Goal: Task Accomplishment & Management: Complete application form

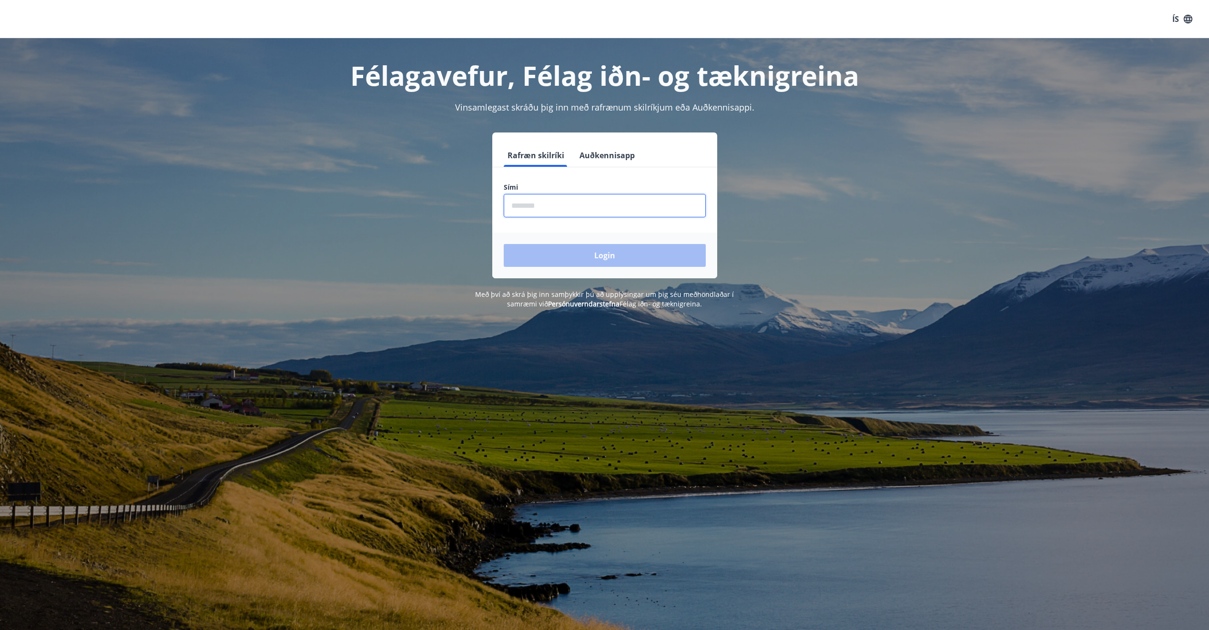
click at [529, 201] on input "phone" at bounding box center [605, 205] width 202 height 23
type input "********"
click at [621, 257] on button "Login" at bounding box center [605, 255] width 202 height 23
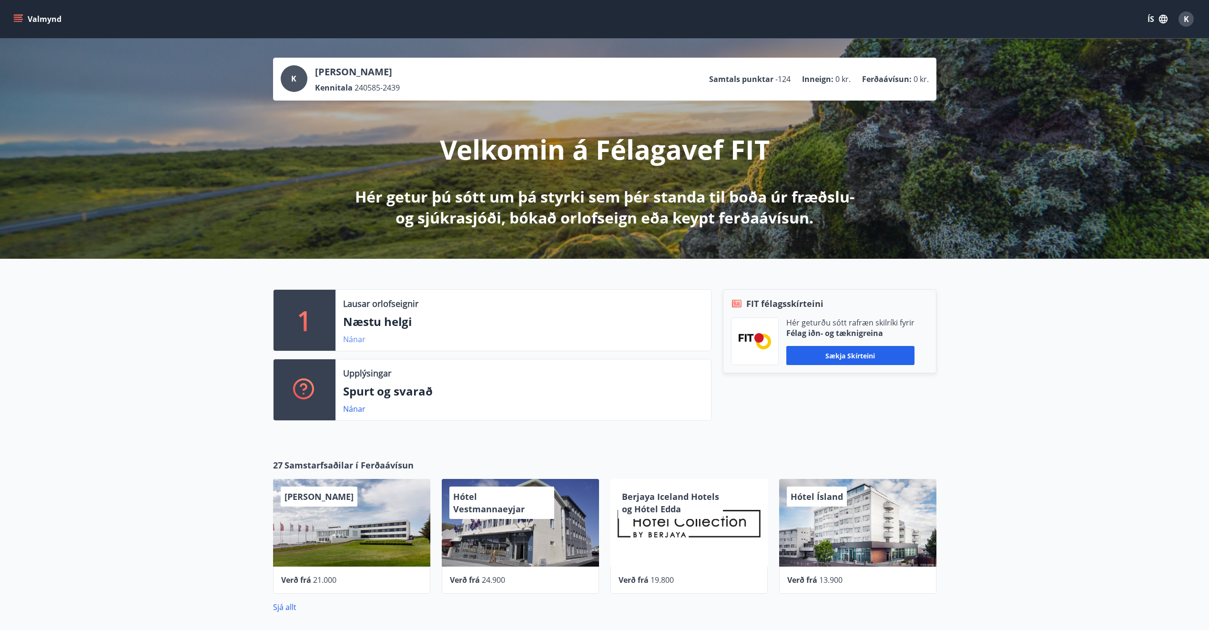
click at [353, 340] on link "Nánar" at bounding box center [354, 339] width 22 height 10
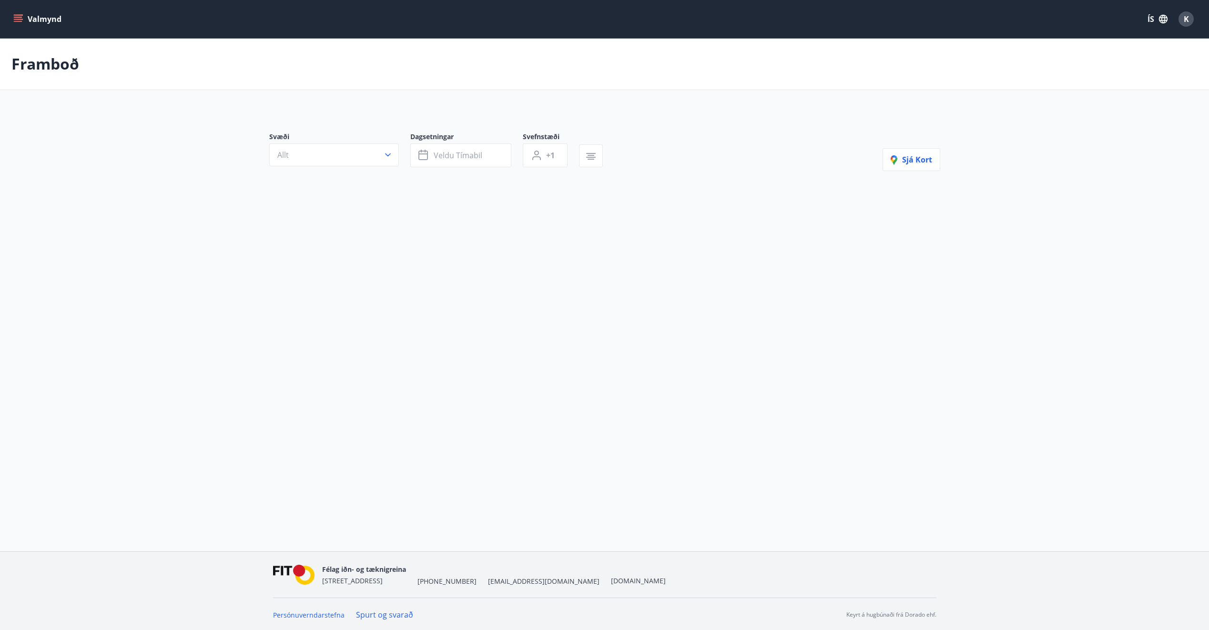
type input "*"
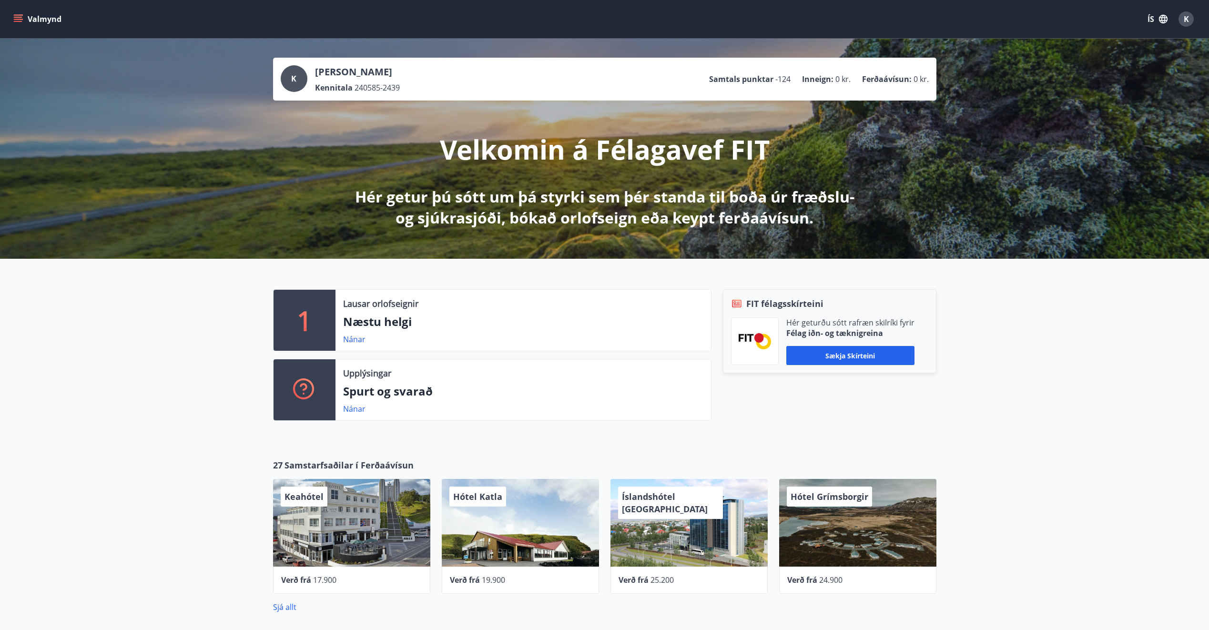
click at [17, 17] on icon "menu" at bounding box center [18, 17] width 9 height 1
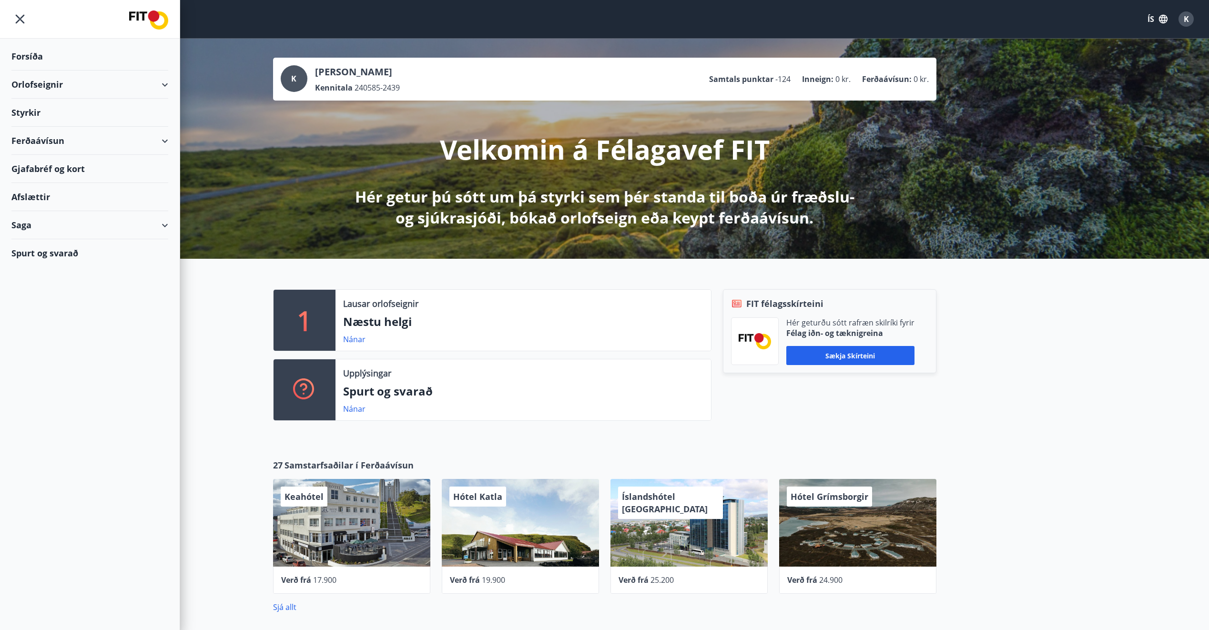
click at [30, 84] on div "Orlofseignir" at bounding box center [89, 85] width 157 height 28
click at [33, 109] on div "Framboð" at bounding box center [90, 109] width 142 height 20
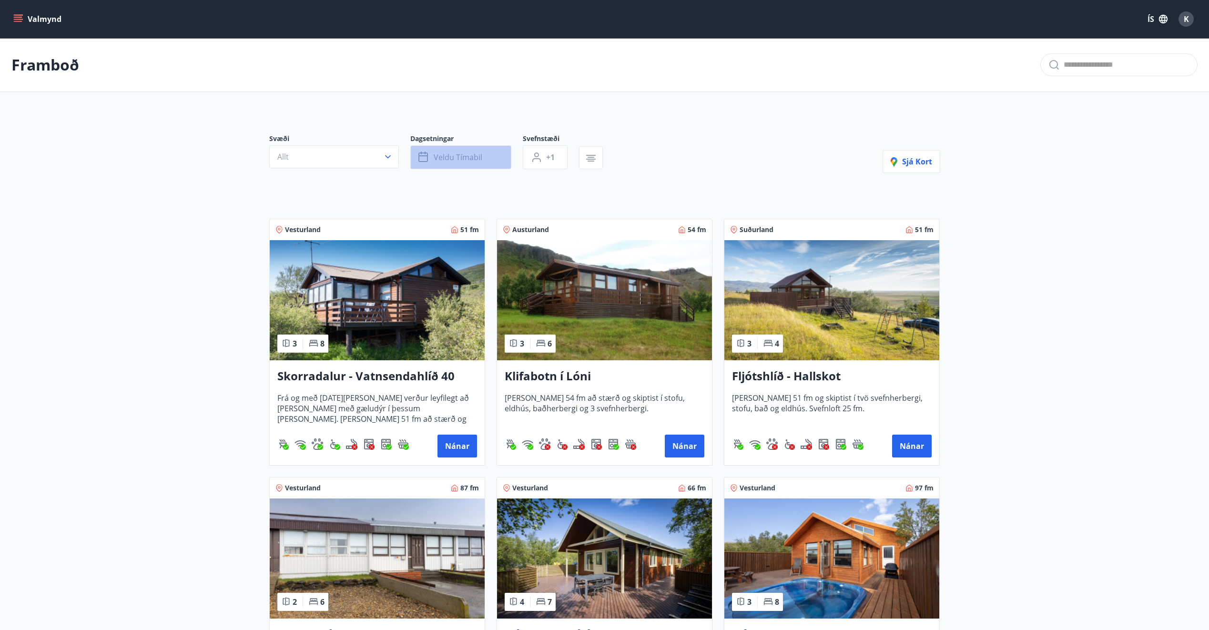
click at [449, 152] on span "Veldu tímabil" at bounding box center [458, 157] width 49 height 10
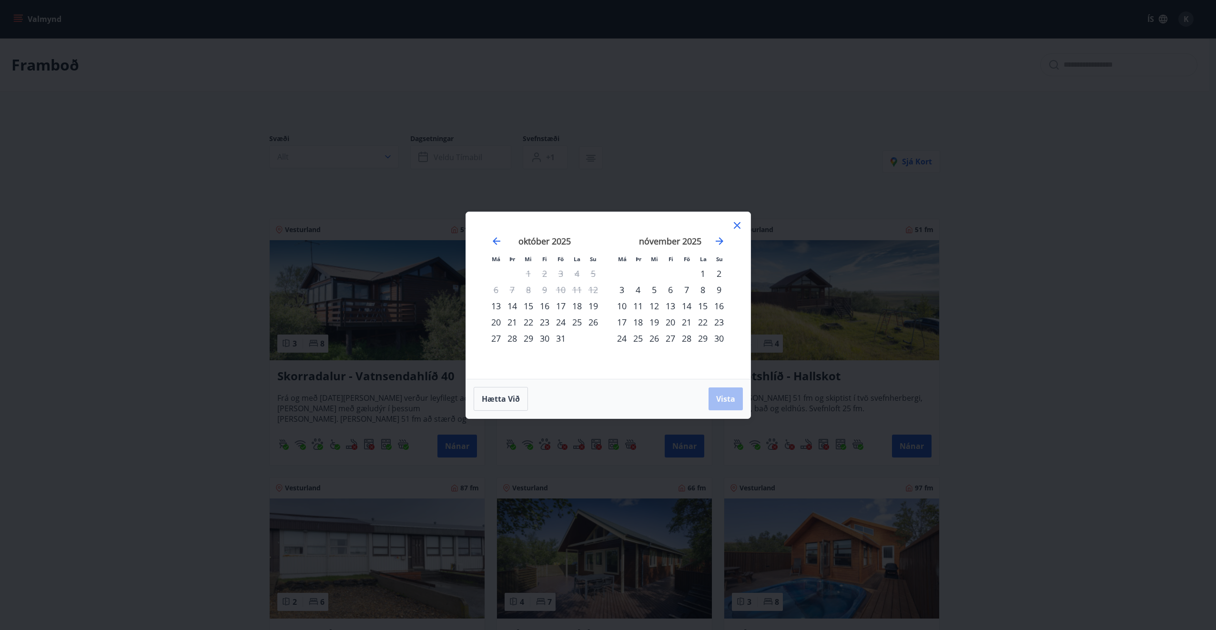
click at [560, 321] on div "24" at bounding box center [561, 322] width 16 height 16
click at [494, 338] on div "27" at bounding box center [496, 338] width 16 height 16
click at [723, 398] on span "Vista" at bounding box center [725, 399] width 19 height 10
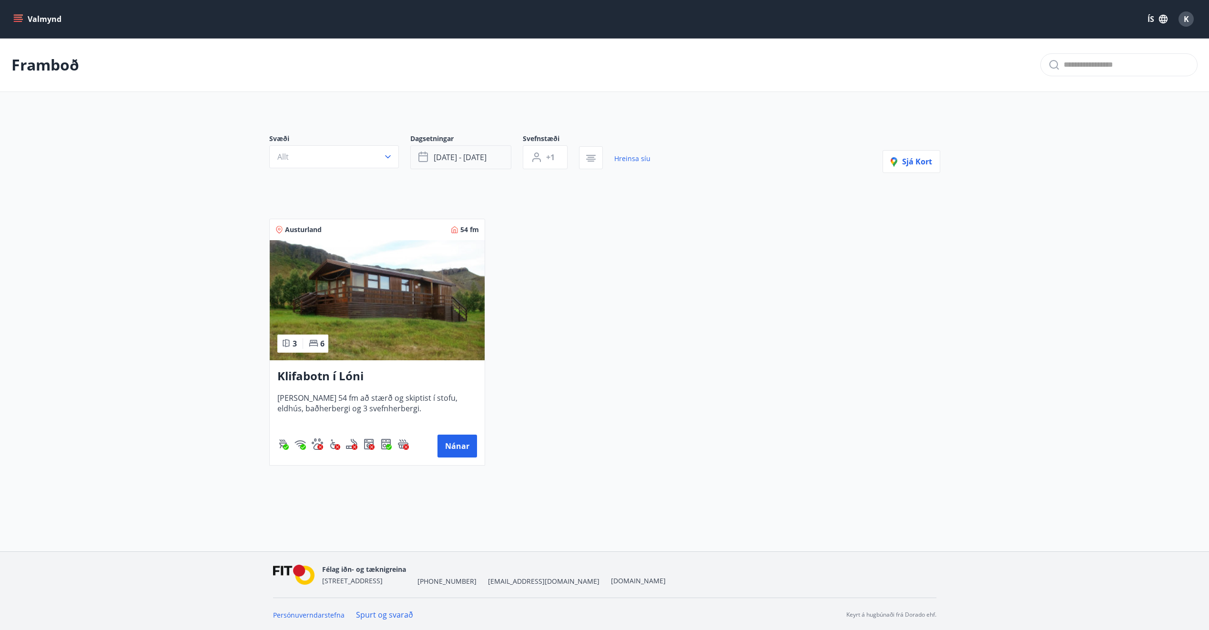
click at [445, 160] on span "okt 24 - okt 27" at bounding box center [460, 157] width 53 height 10
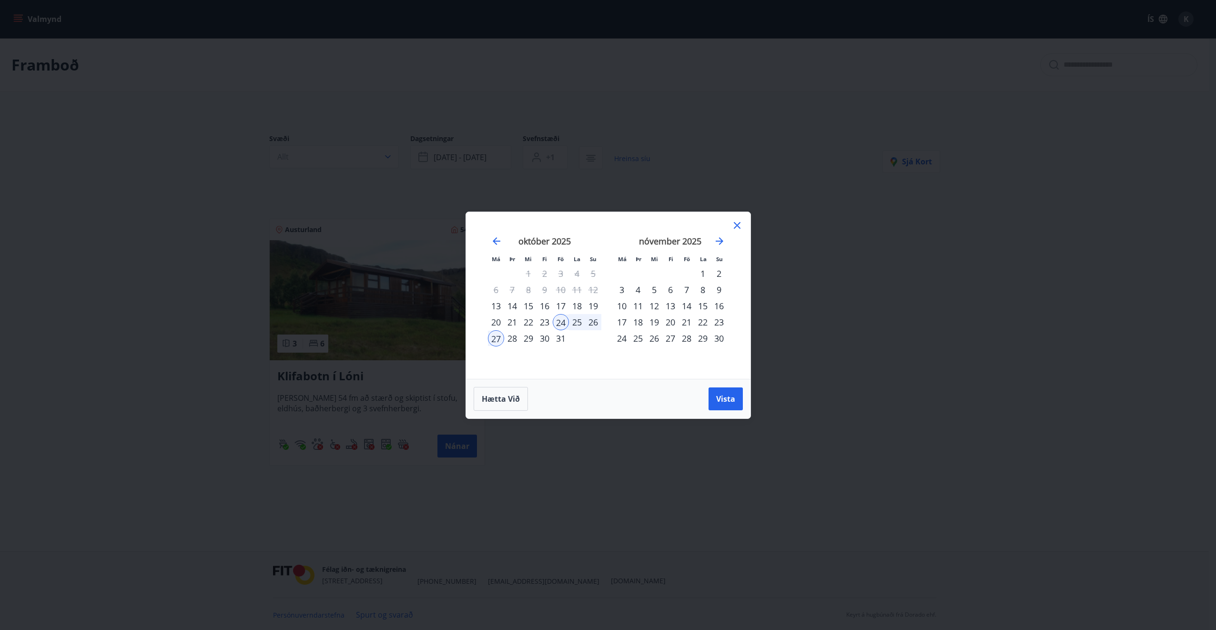
click at [575, 318] on div "25" at bounding box center [577, 322] width 16 height 16
click at [494, 339] on div "27" at bounding box center [496, 338] width 16 height 16
click at [716, 398] on span "Vista" at bounding box center [725, 399] width 19 height 10
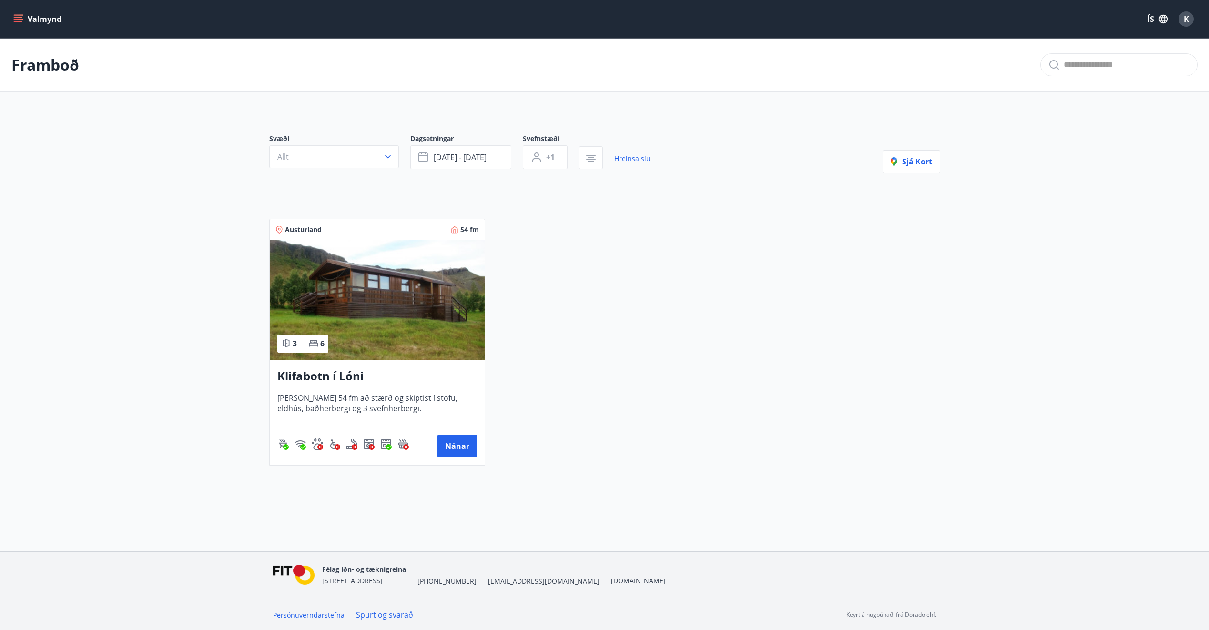
click at [16, 16] on icon "menu" at bounding box center [18, 19] width 10 height 10
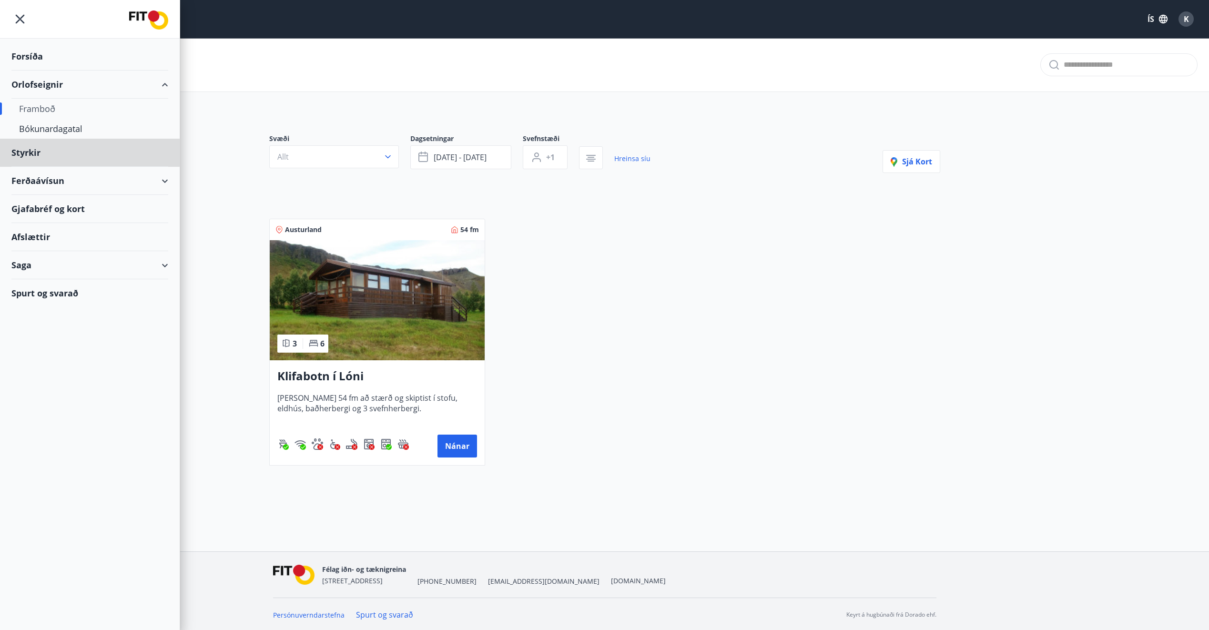
click at [28, 53] on div "Forsíða" at bounding box center [89, 56] width 157 height 28
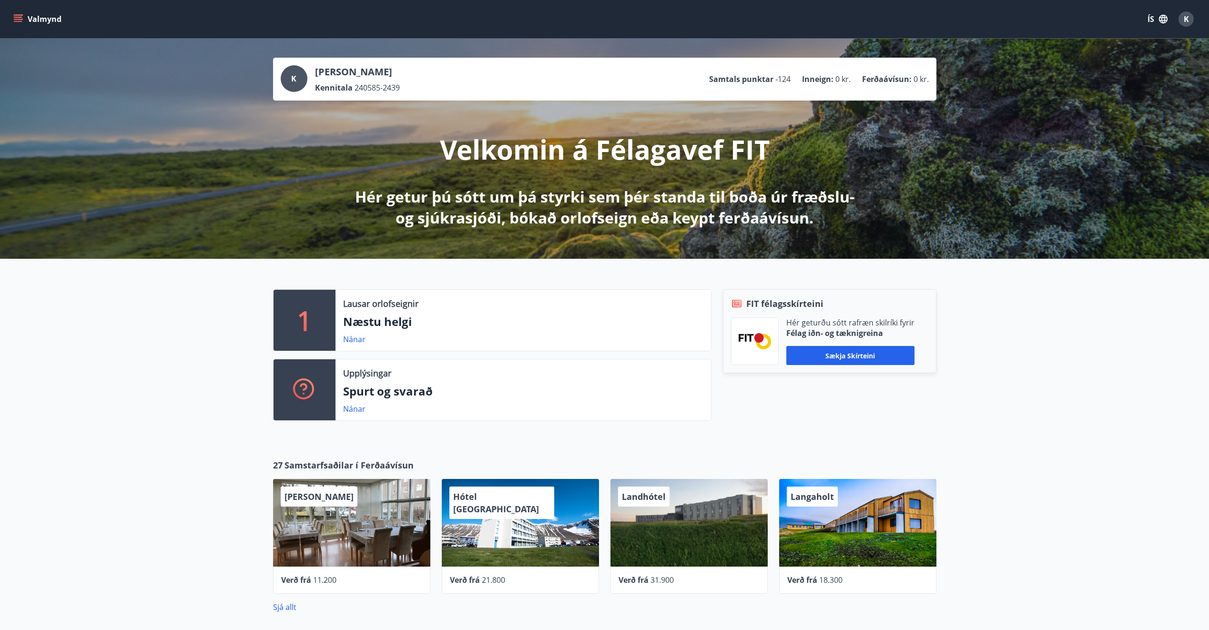
click at [19, 15] on icon "menu" at bounding box center [19, 15] width 10 height 1
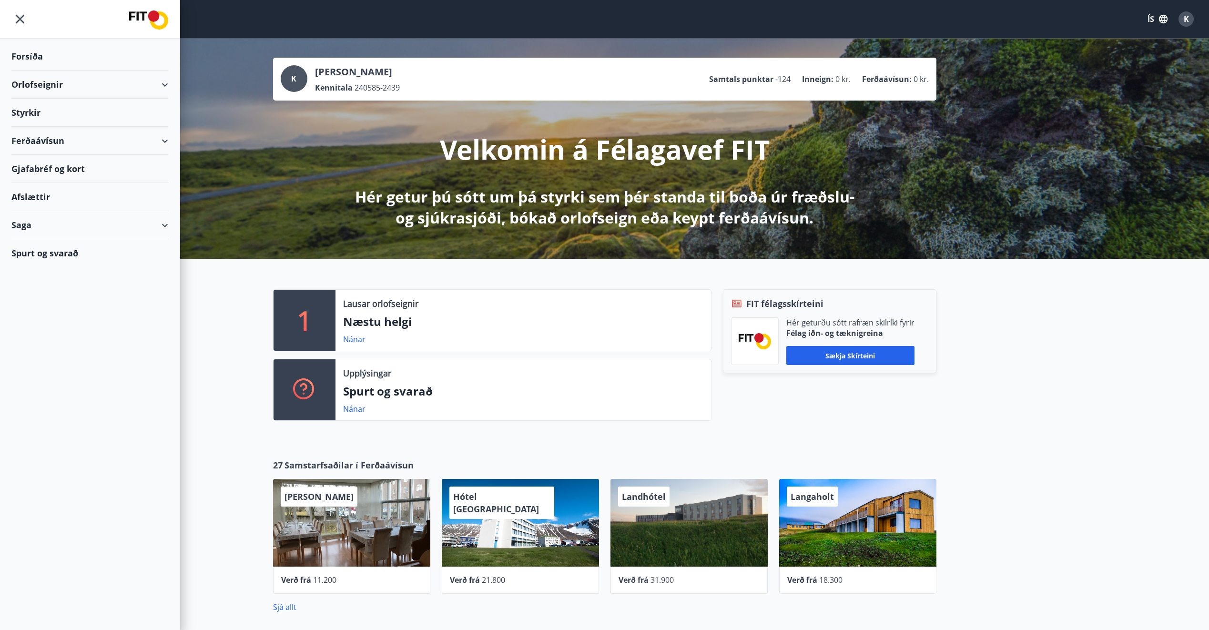
click at [19, 109] on div "Styrkir" at bounding box center [89, 113] width 157 height 28
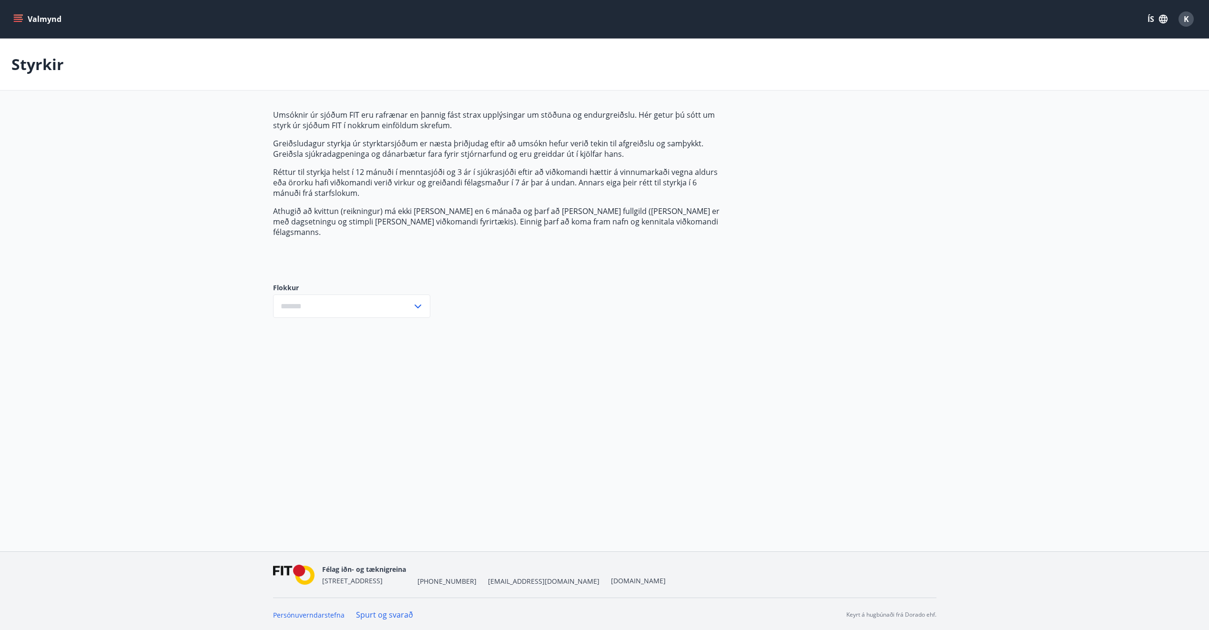
type input "***"
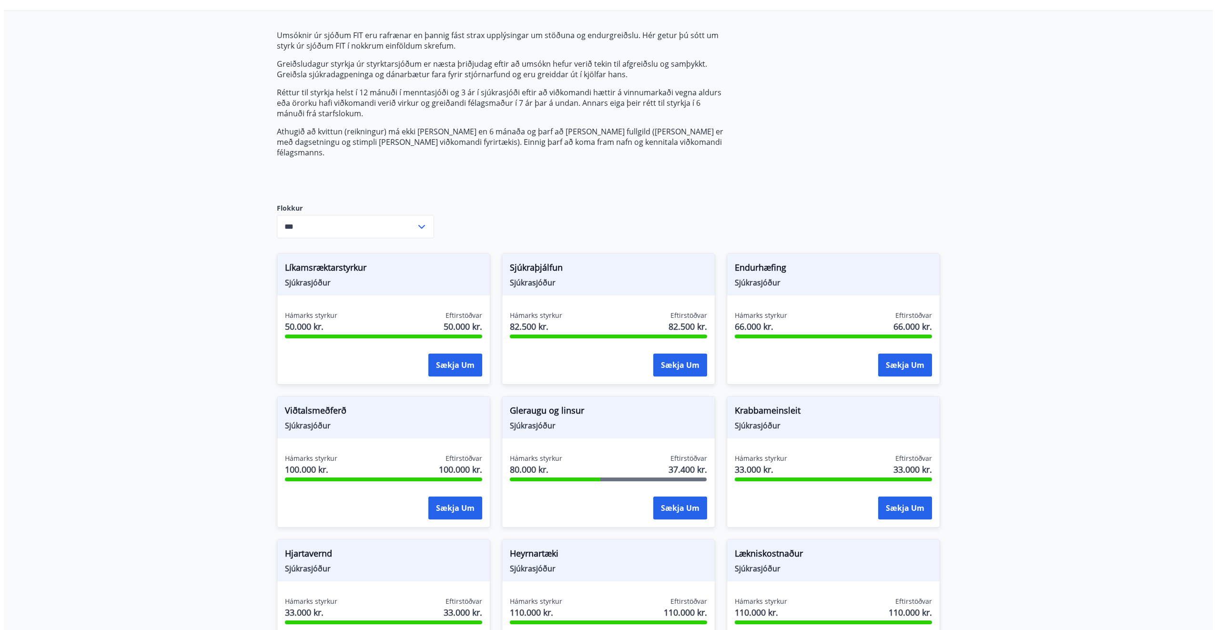
scroll to position [95, 0]
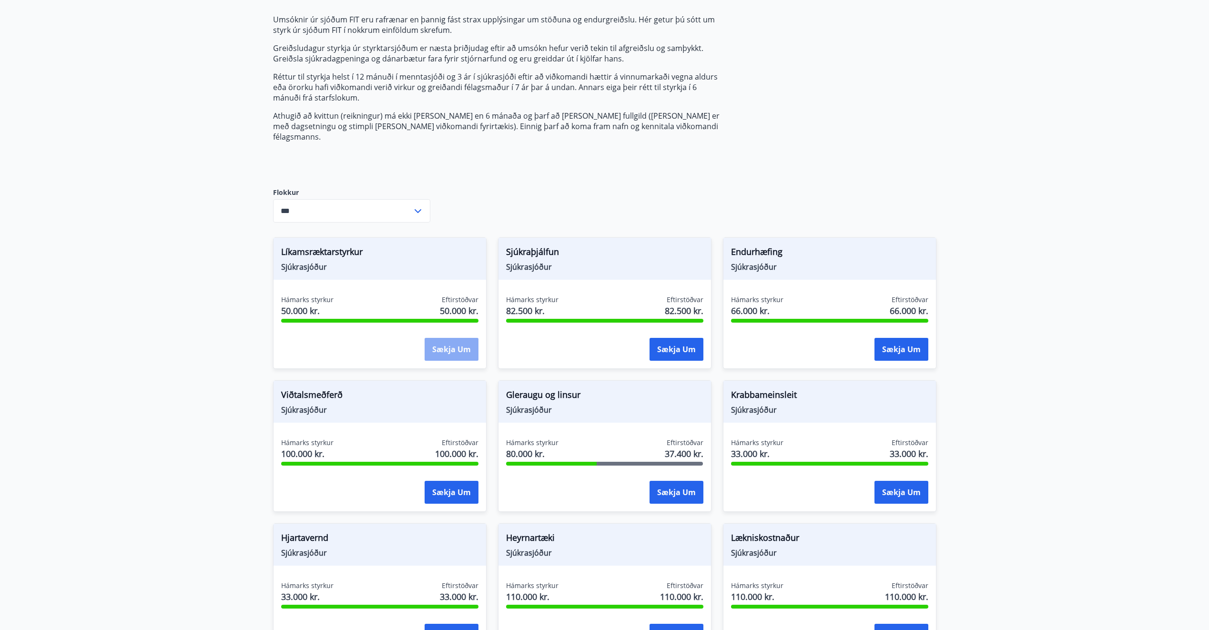
click at [441, 338] on button "Sækja um" at bounding box center [452, 349] width 54 height 23
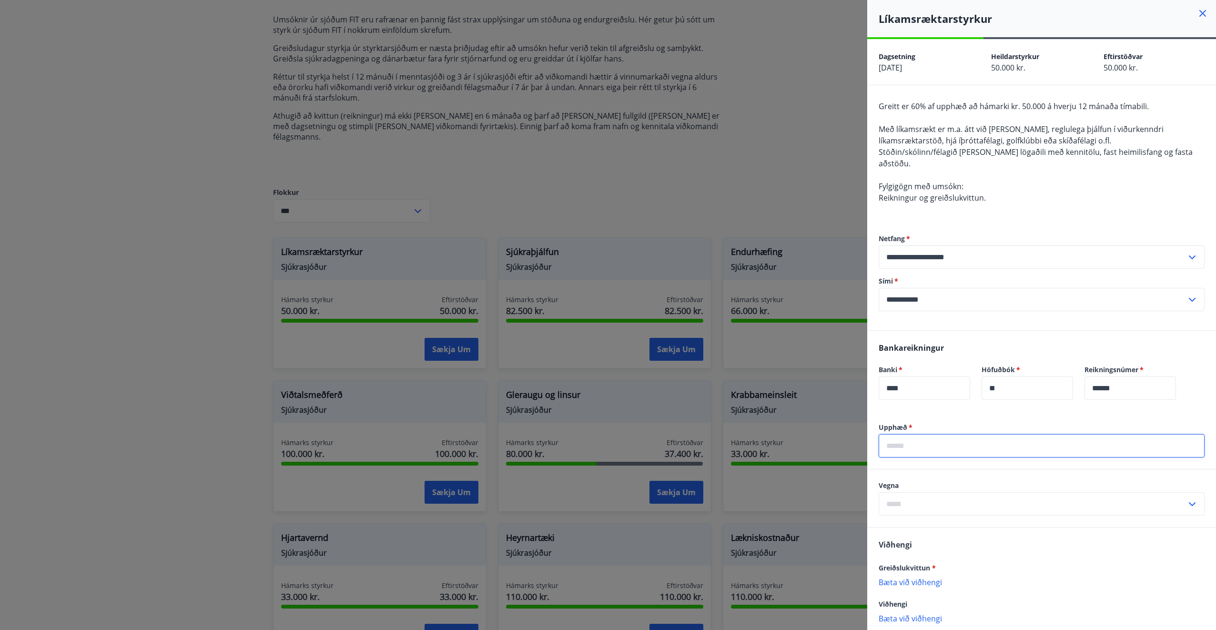
click at [915, 434] on input "text" at bounding box center [1042, 445] width 326 height 23
type input "*******"
click at [936, 497] on input "text" at bounding box center [1033, 503] width 308 height 23
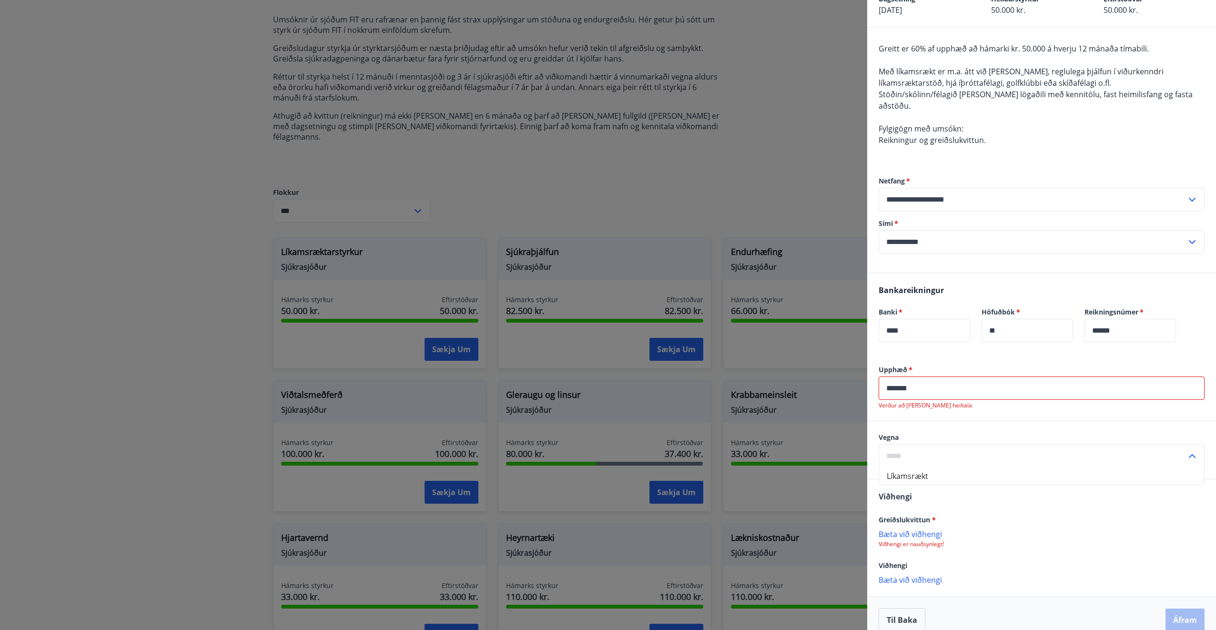
scroll to position [60, 0]
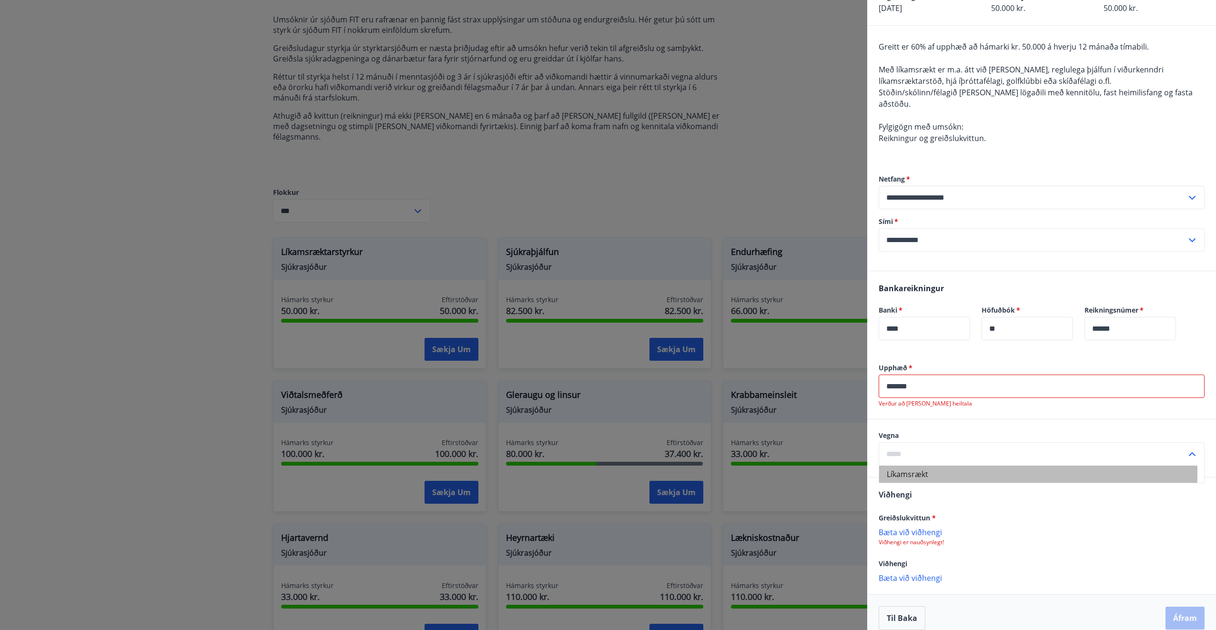
click at [907, 466] on li "Líkamsrækt" at bounding box center [1041, 474] width 325 height 17
type input "**********"
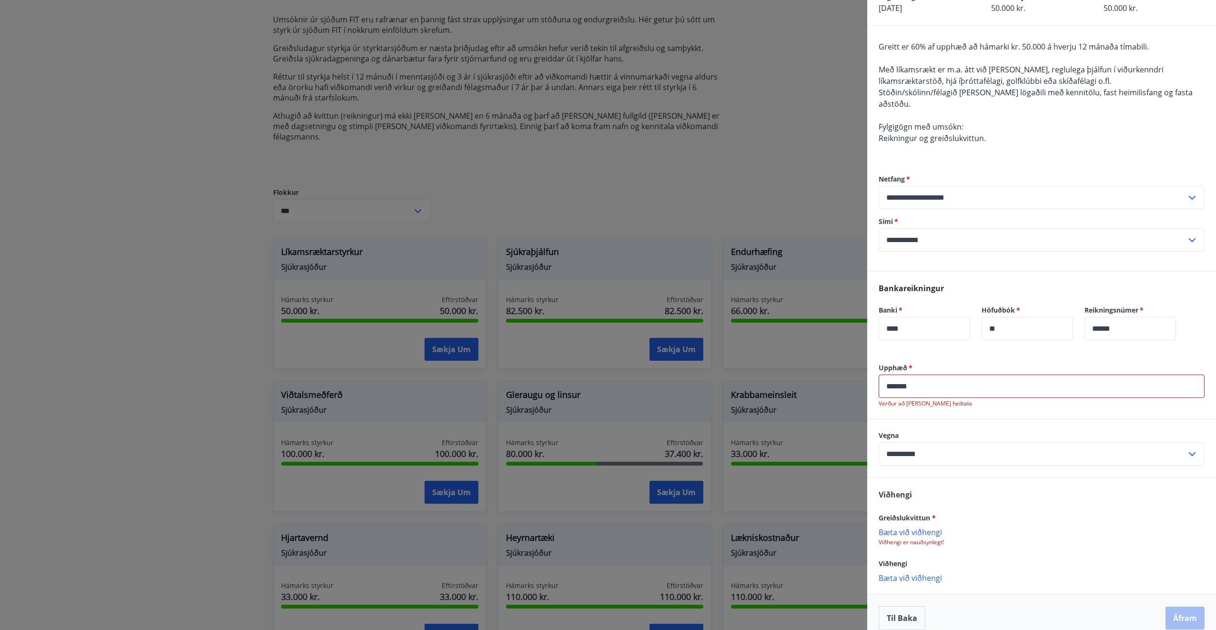
click at [922, 527] on p "Bæta við viðhengi" at bounding box center [1042, 532] width 326 height 10
click at [904, 374] on input "*******" at bounding box center [1042, 385] width 326 height 23
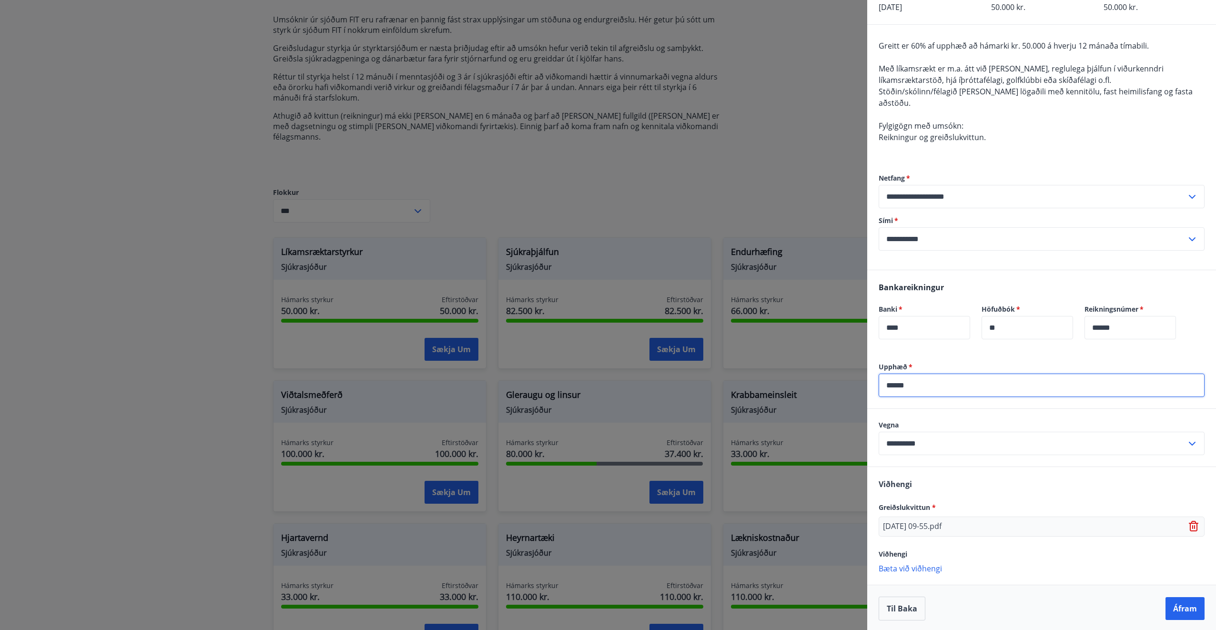
scroll to position [51, 0]
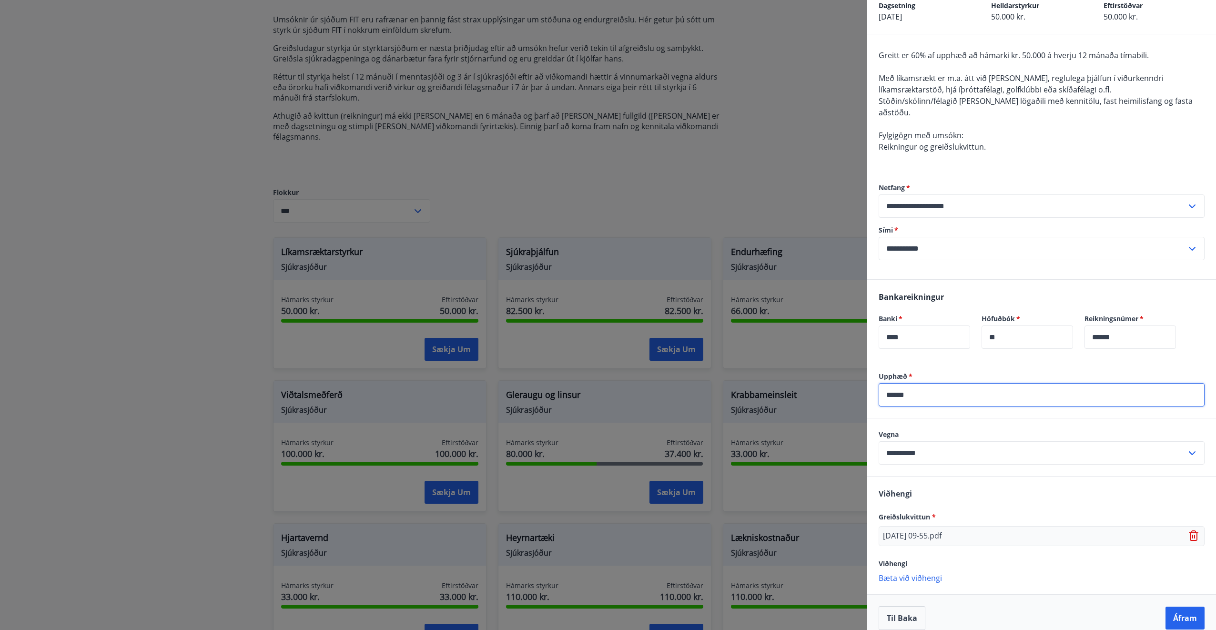
click at [960, 383] on input "******" at bounding box center [1042, 394] width 326 height 23
type input "******"
click at [1177, 607] on button "Áfram" at bounding box center [1185, 618] width 39 height 23
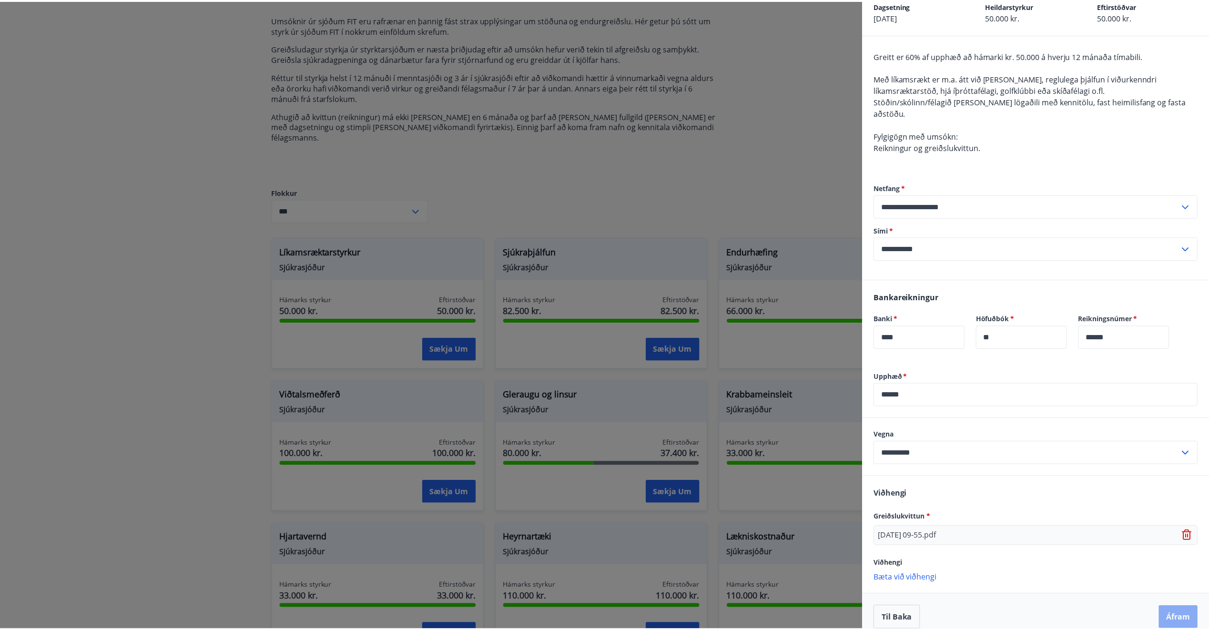
scroll to position [0, 0]
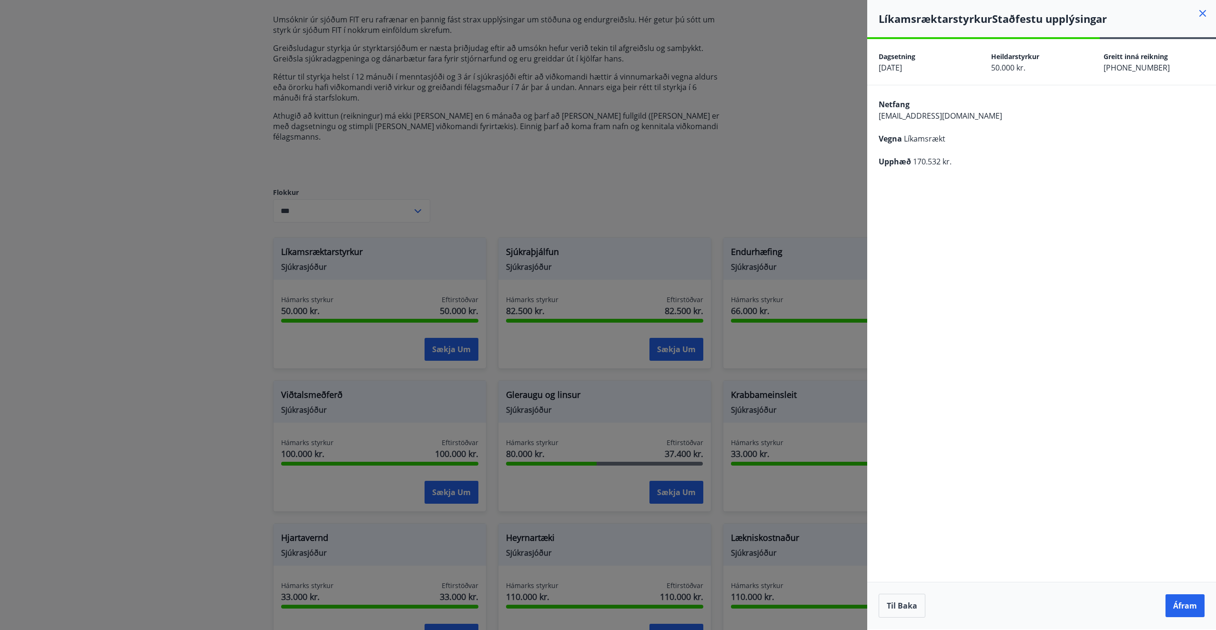
click at [1177, 607] on button "Áfram" at bounding box center [1185, 605] width 39 height 23
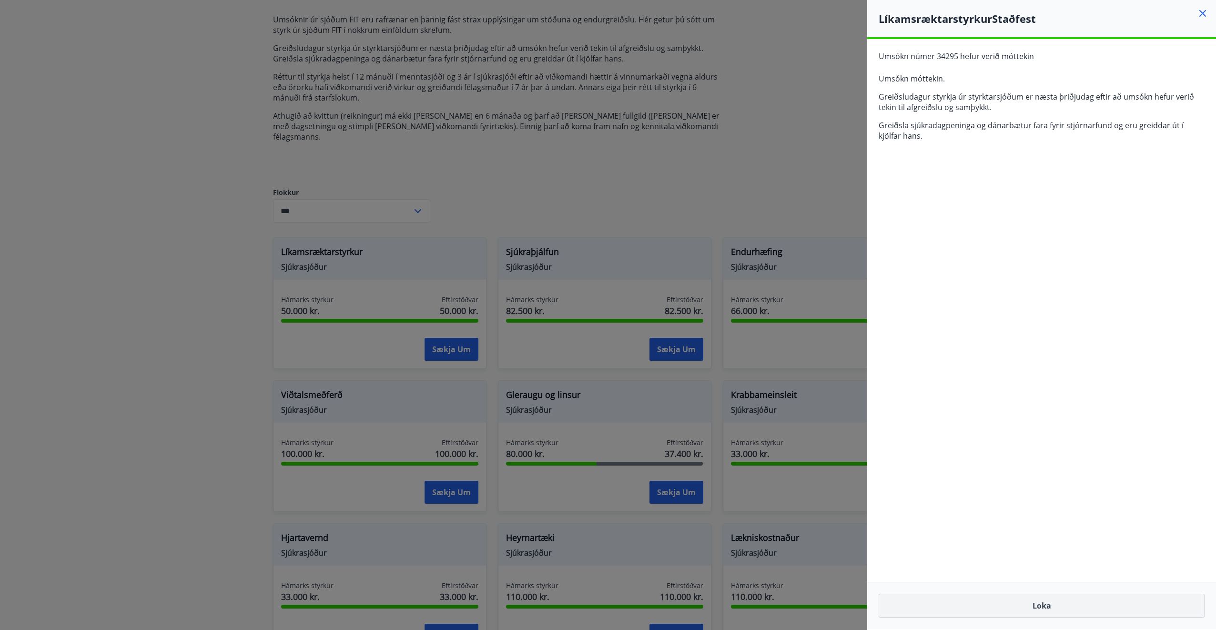
click at [1024, 598] on button "Loka" at bounding box center [1042, 606] width 326 height 24
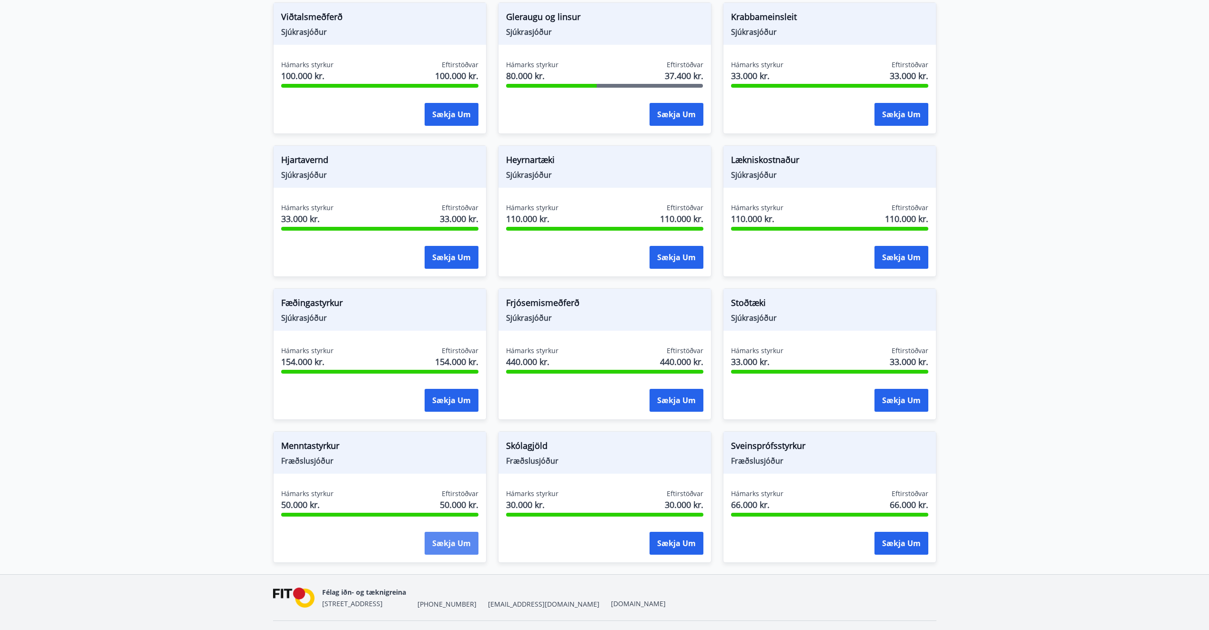
scroll to position [487, 0]
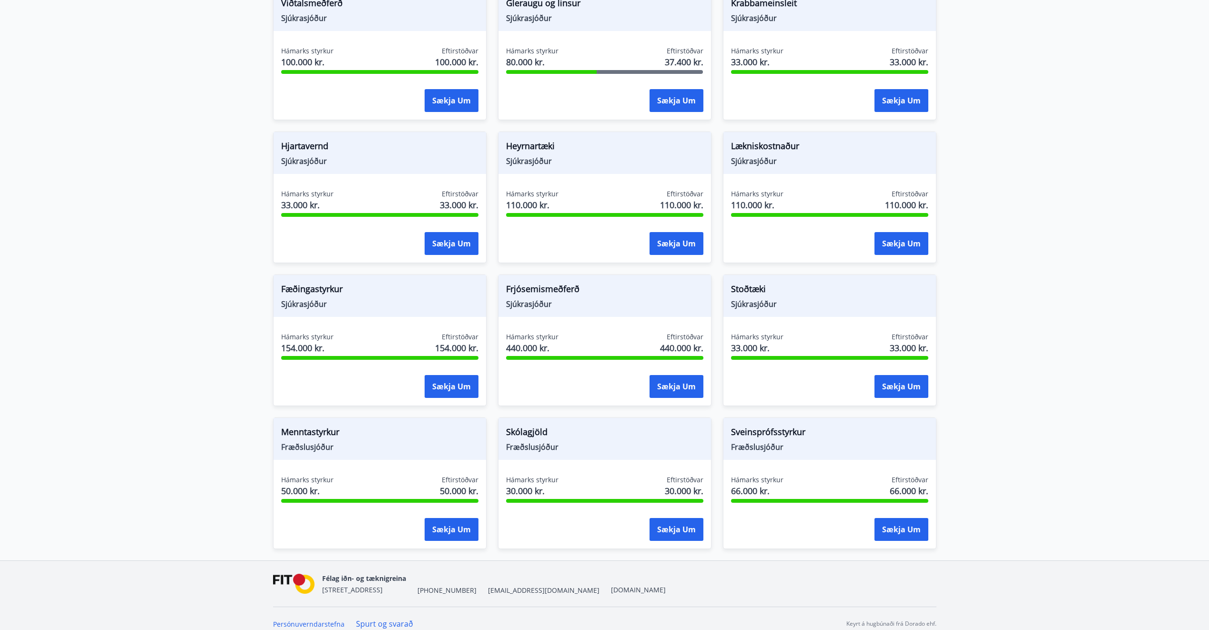
click at [631, 475] on div "Hámarks styrkur 30.000 kr. Eftirstöðvar 30.000 kr." at bounding box center [604, 487] width 197 height 24
click at [671, 518] on button "Sækja um" at bounding box center [677, 529] width 54 height 23
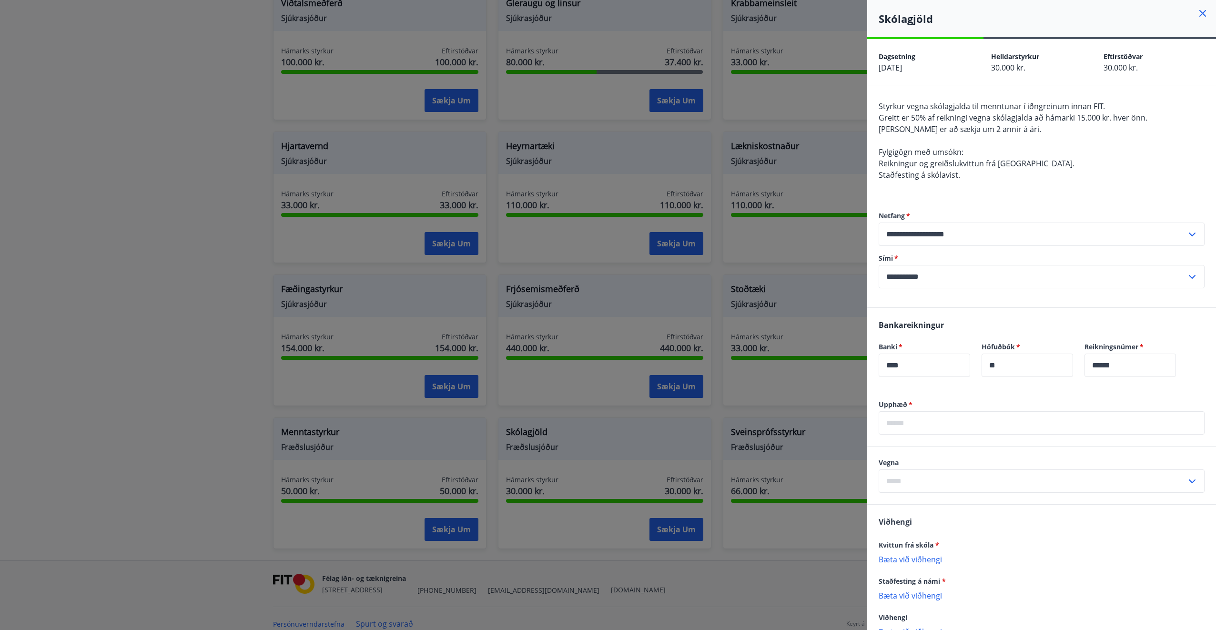
click at [113, 287] on div at bounding box center [608, 315] width 1216 height 630
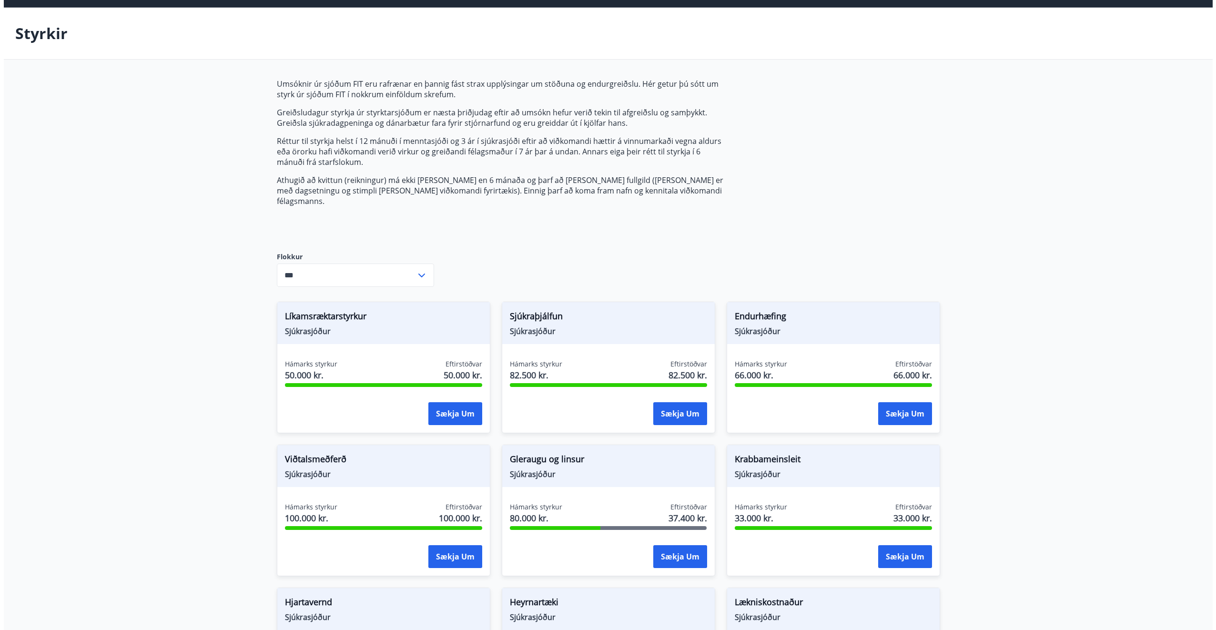
scroll to position [0, 0]
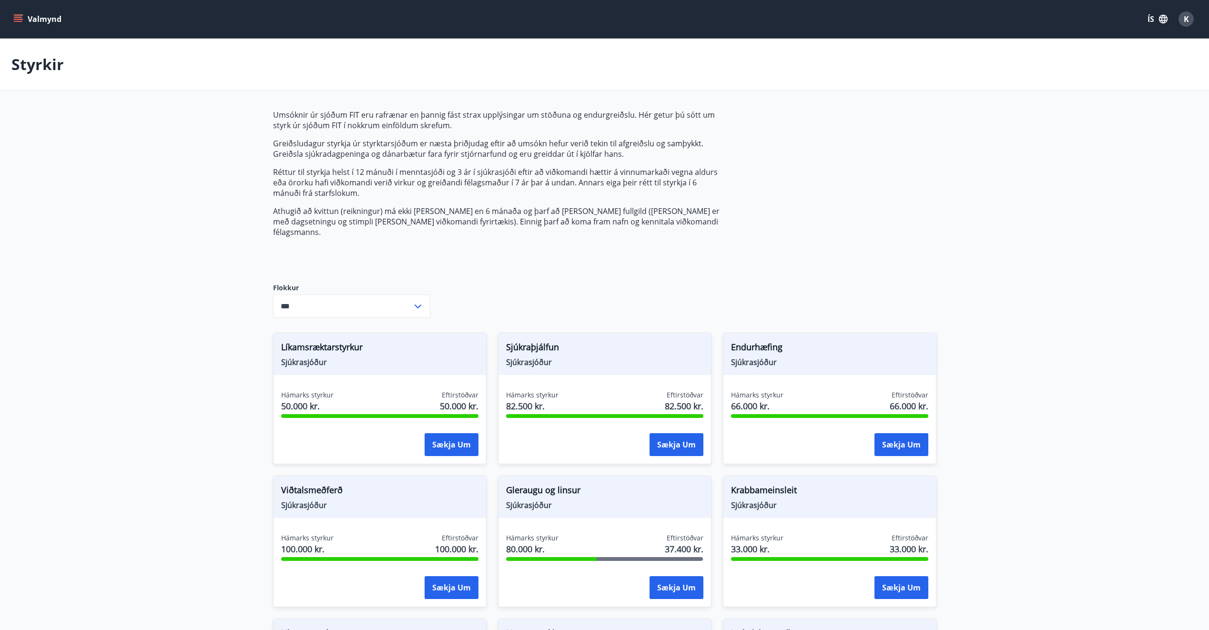
click at [46, 18] on button "Valmynd" at bounding box center [38, 18] width 54 height 17
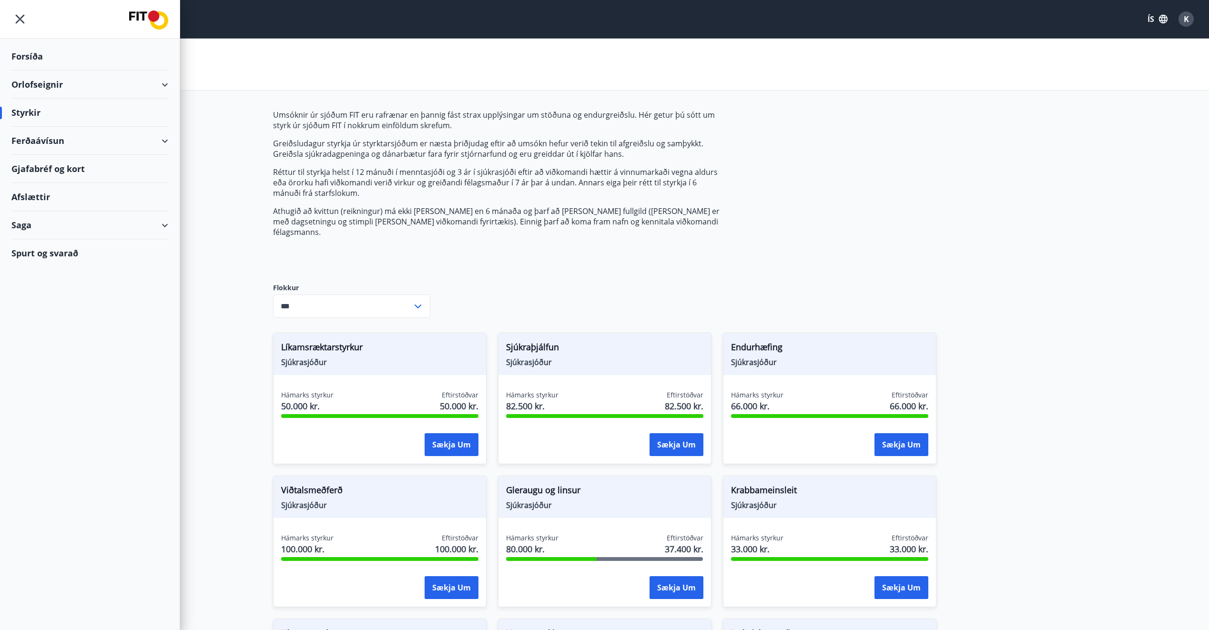
click at [35, 142] on div "Ferðaávísun" at bounding box center [89, 141] width 157 height 28
click at [41, 164] on div "Framboð" at bounding box center [90, 165] width 142 height 20
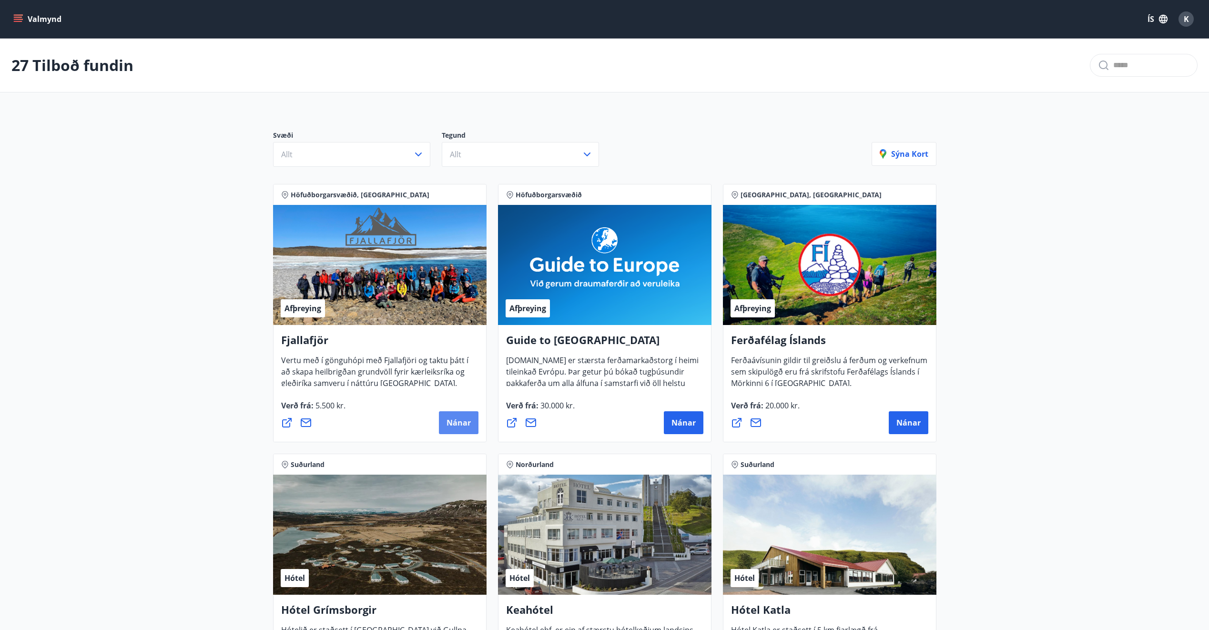
click at [466, 422] on span "Nánar" at bounding box center [459, 422] width 24 height 10
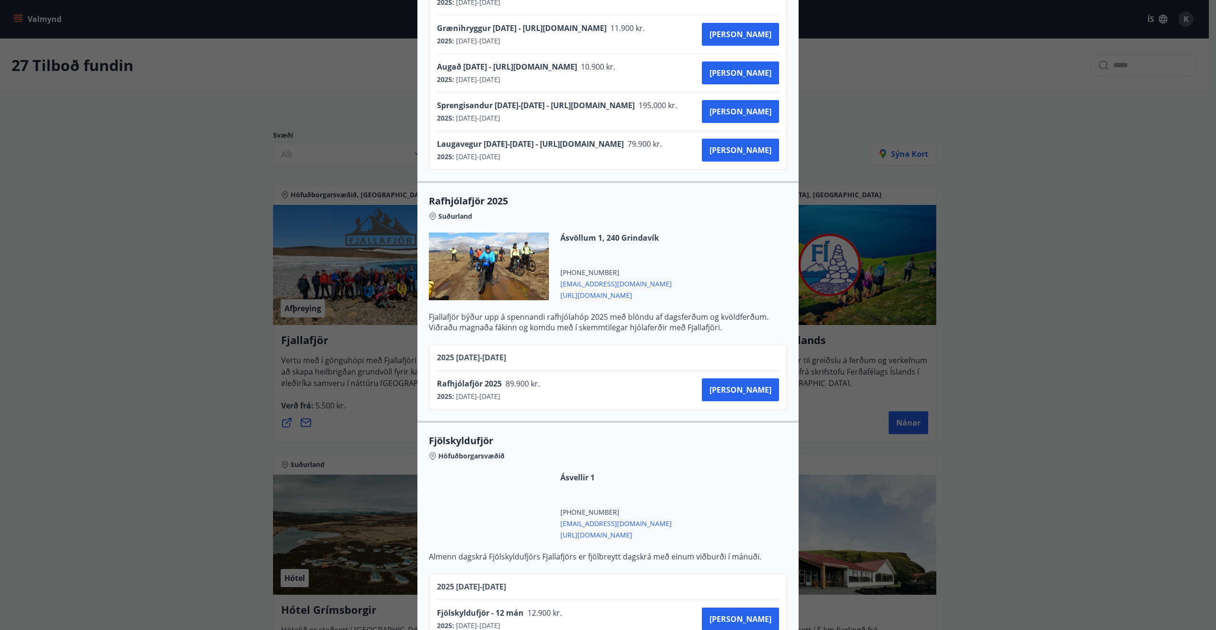
scroll to position [1611, 0]
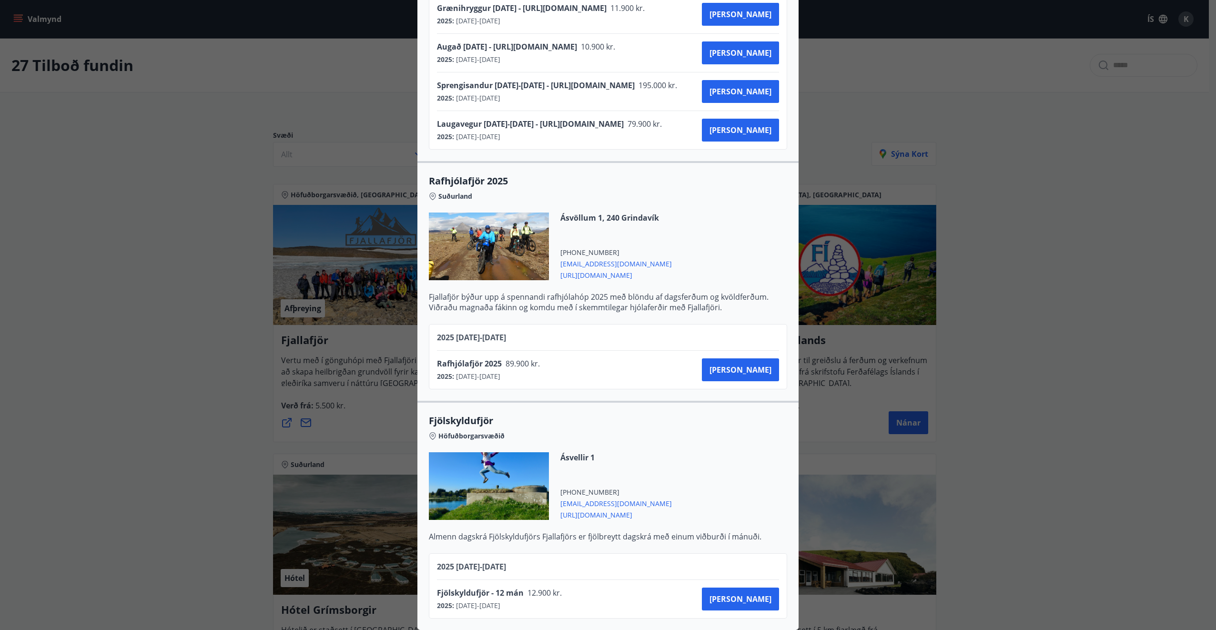
click at [177, 296] on div "Fjallafjör Til að bóka ferð þarf að hafa samband við Fjallafjör og taka fram að…" at bounding box center [608, 315] width 1216 height 630
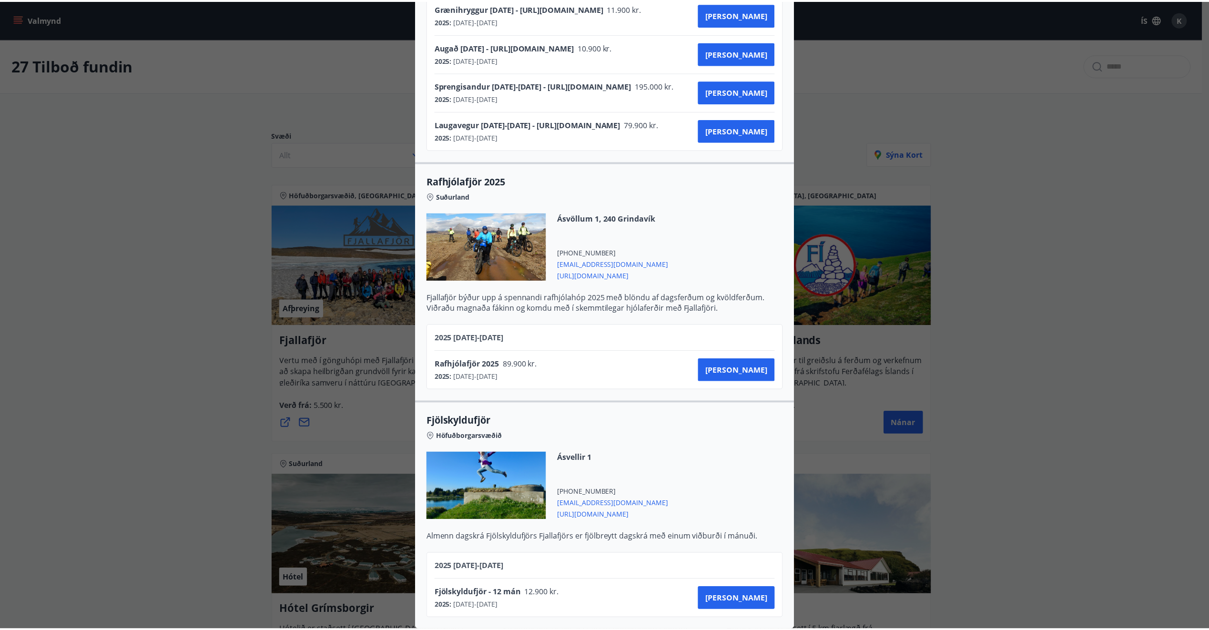
scroll to position [0, 0]
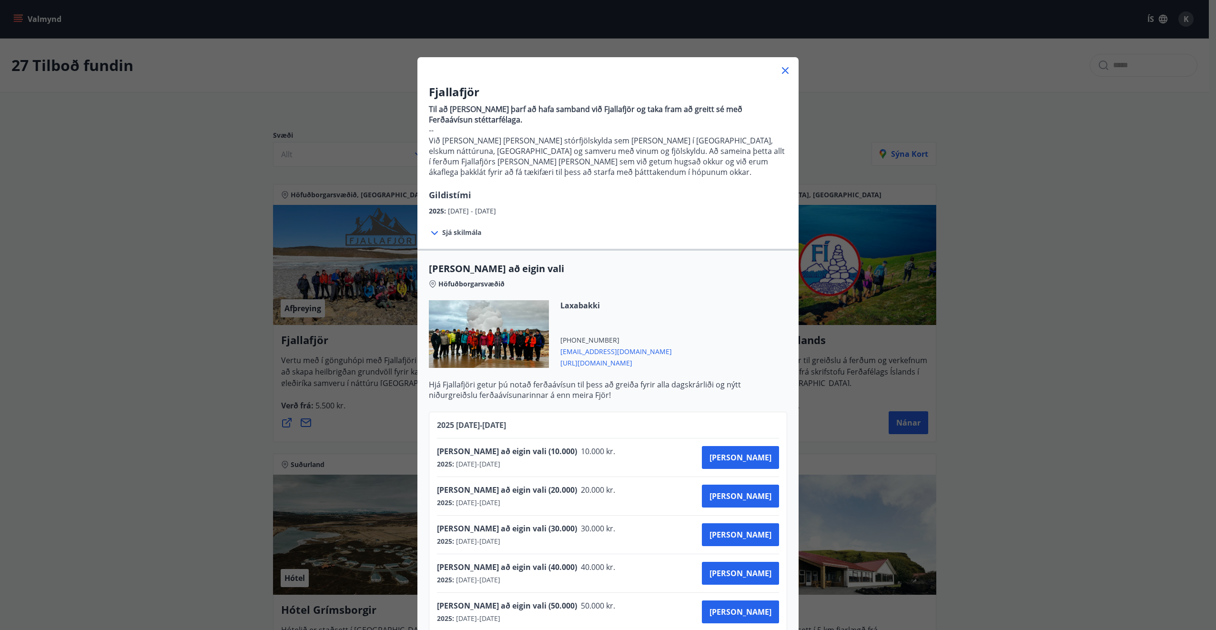
click at [175, 296] on div "Fjallafjör Til að bóka ferð þarf að hafa samband við Fjallafjör og taka fram að…" at bounding box center [608, 315] width 1216 height 630
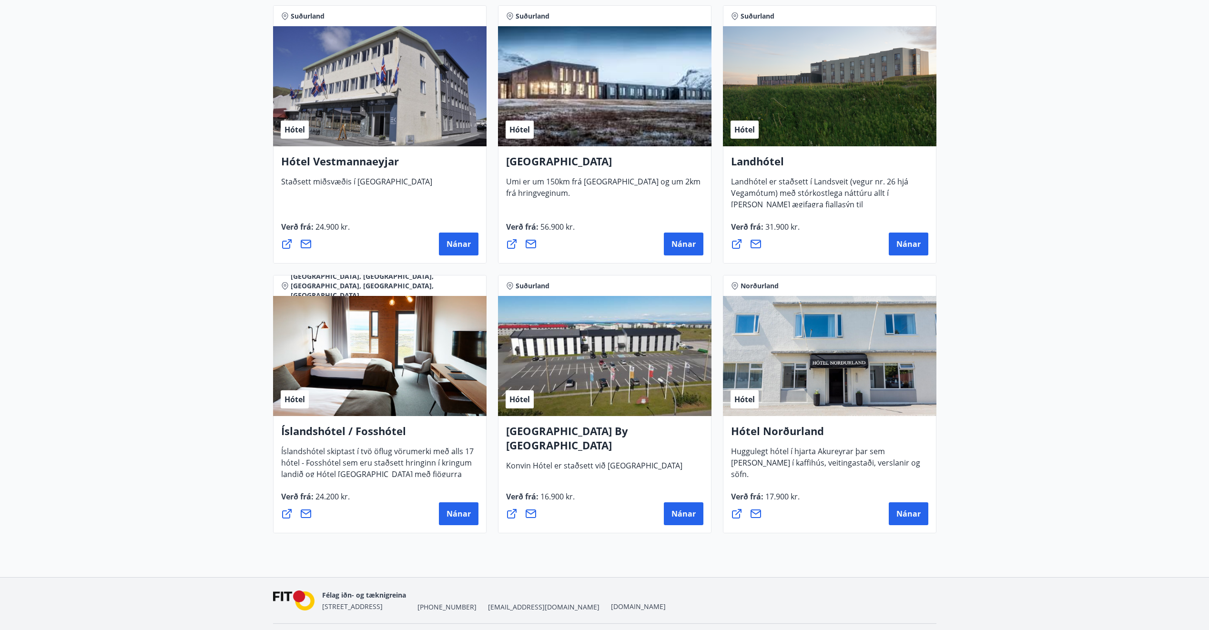
scroll to position [2094, 0]
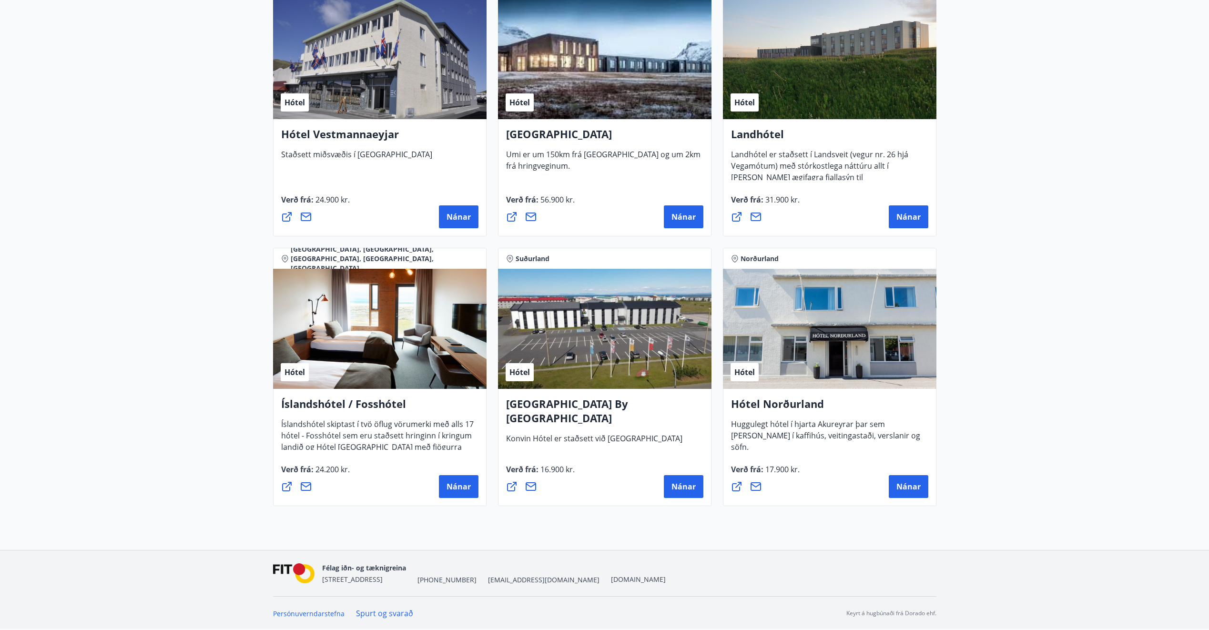
click at [771, 404] on h4 "Hótel Norðurland" at bounding box center [829, 407] width 197 height 22
click at [905, 487] on span "Nánar" at bounding box center [908, 486] width 24 height 10
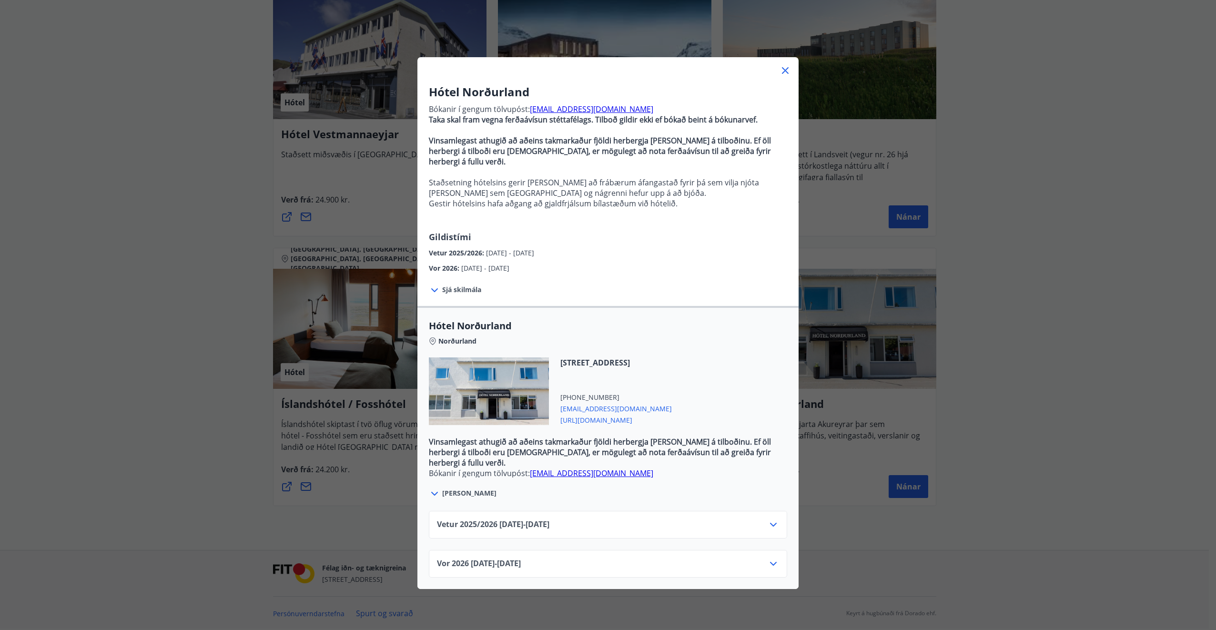
click at [203, 366] on div "Hótel Norðurland Bókanir í gengum tölvupóst: booking@hotel-nordurland.is Taka s…" at bounding box center [608, 315] width 1216 height 630
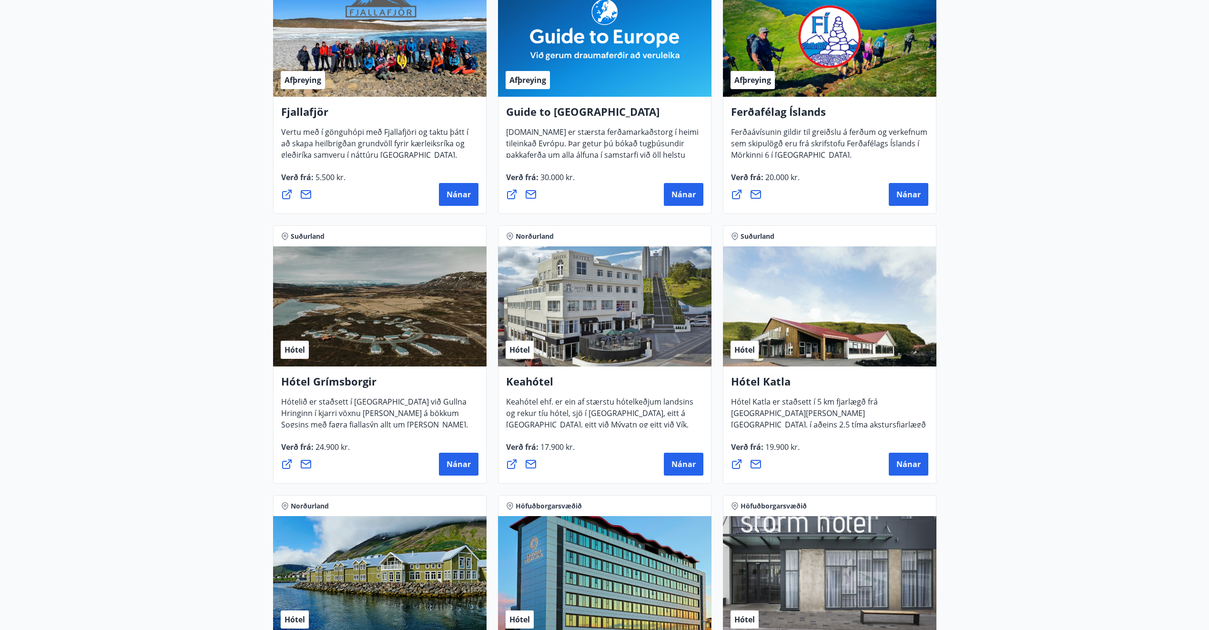
scroll to position [0, 0]
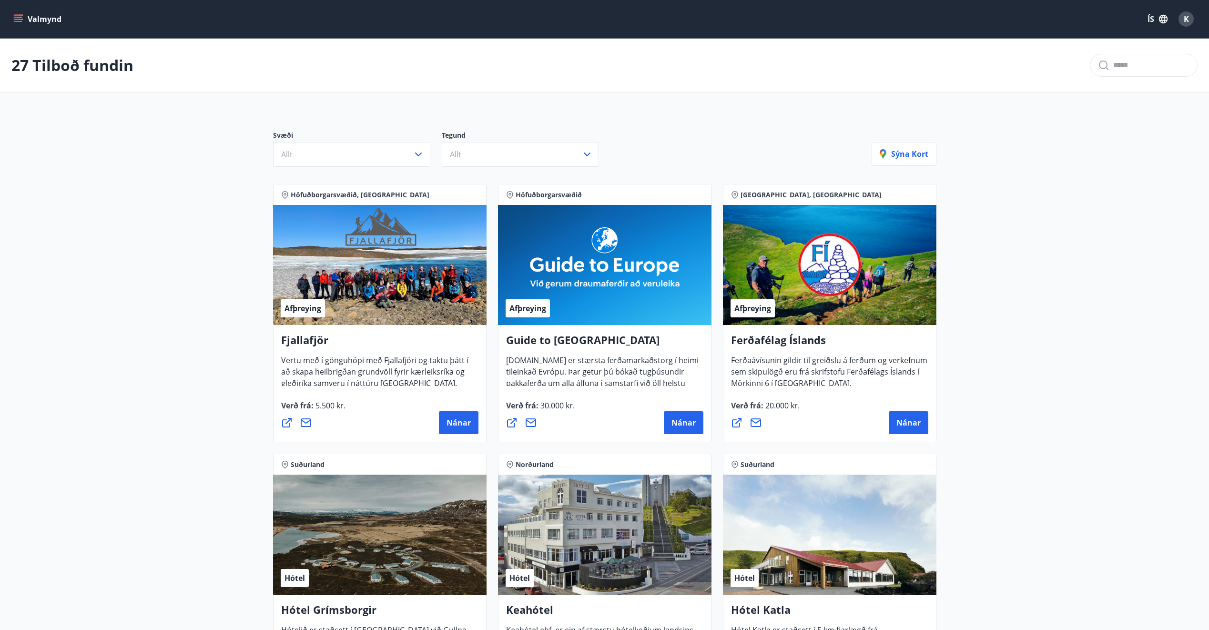
click at [18, 18] on icon "menu" at bounding box center [18, 19] width 10 height 10
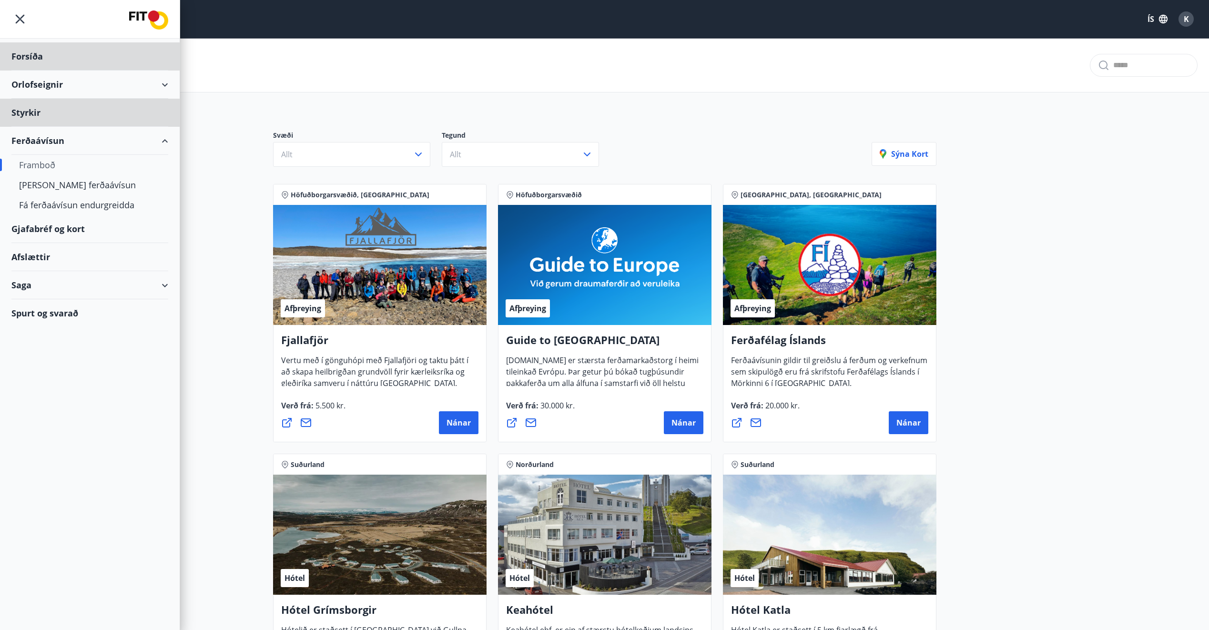
drag, startPoint x: 28, startPoint y: 113, endPoint x: 39, endPoint y: 362, distance: 248.5
click at [39, 362] on div "Forsíða Orlofseignir Styrkir Ferðaávísun Framboð Kaupa ferðaávísun Fá ferðaávís…" at bounding box center [90, 315] width 180 height 630
click at [59, 183] on div "Kaupa ferðaávísun" at bounding box center [90, 185] width 142 height 20
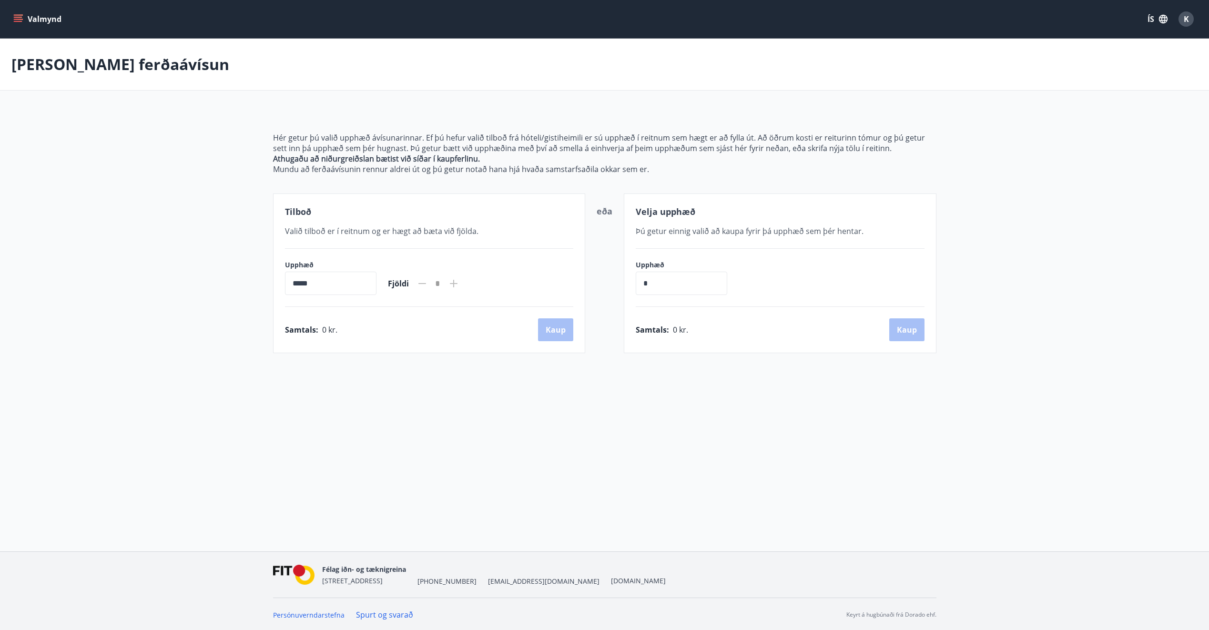
click at [15, 15] on icon "menu" at bounding box center [19, 15] width 10 height 1
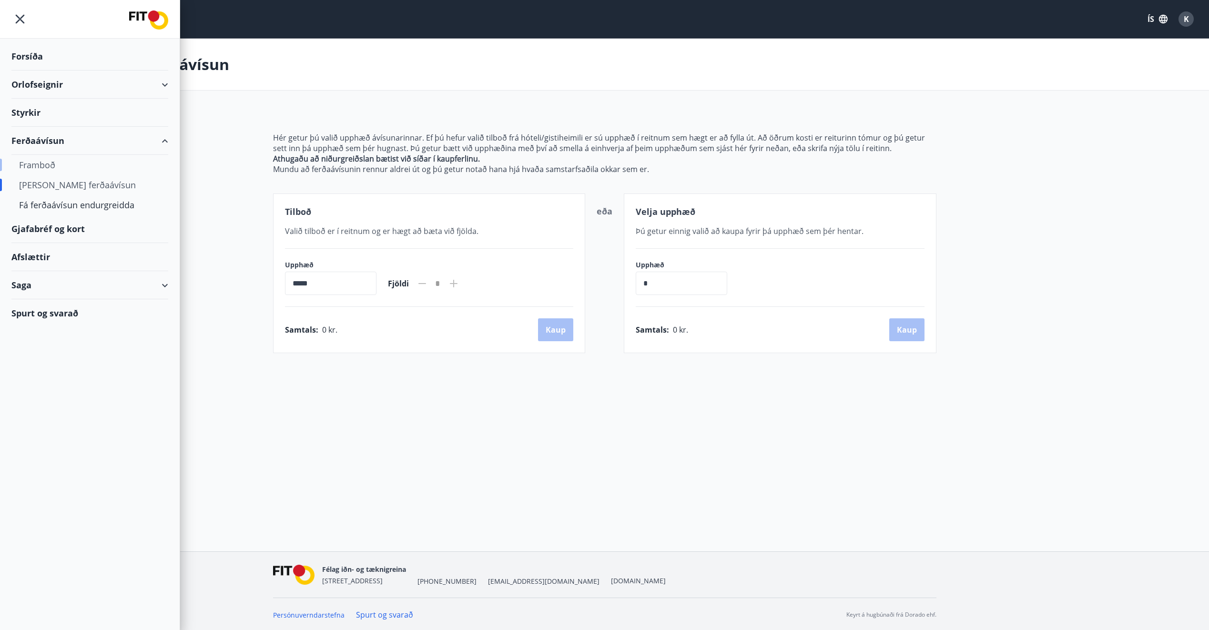
click at [31, 165] on div "Framboð" at bounding box center [90, 165] width 142 height 20
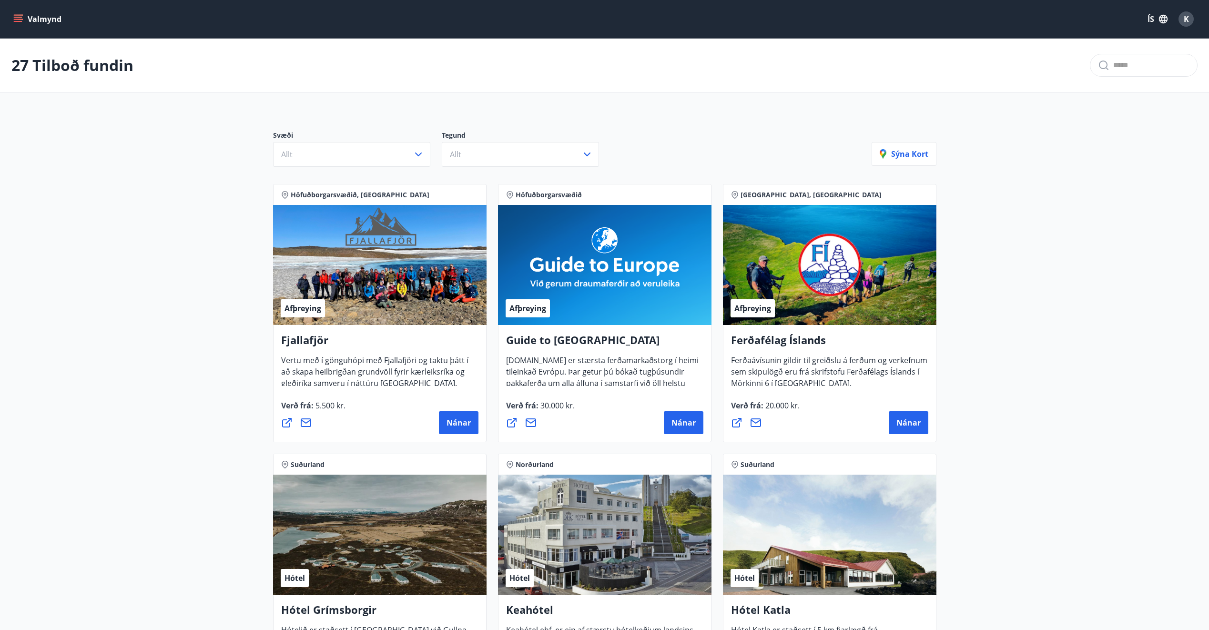
click at [16, 17] on icon "menu" at bounding box center [18, 17] width 9 height 1
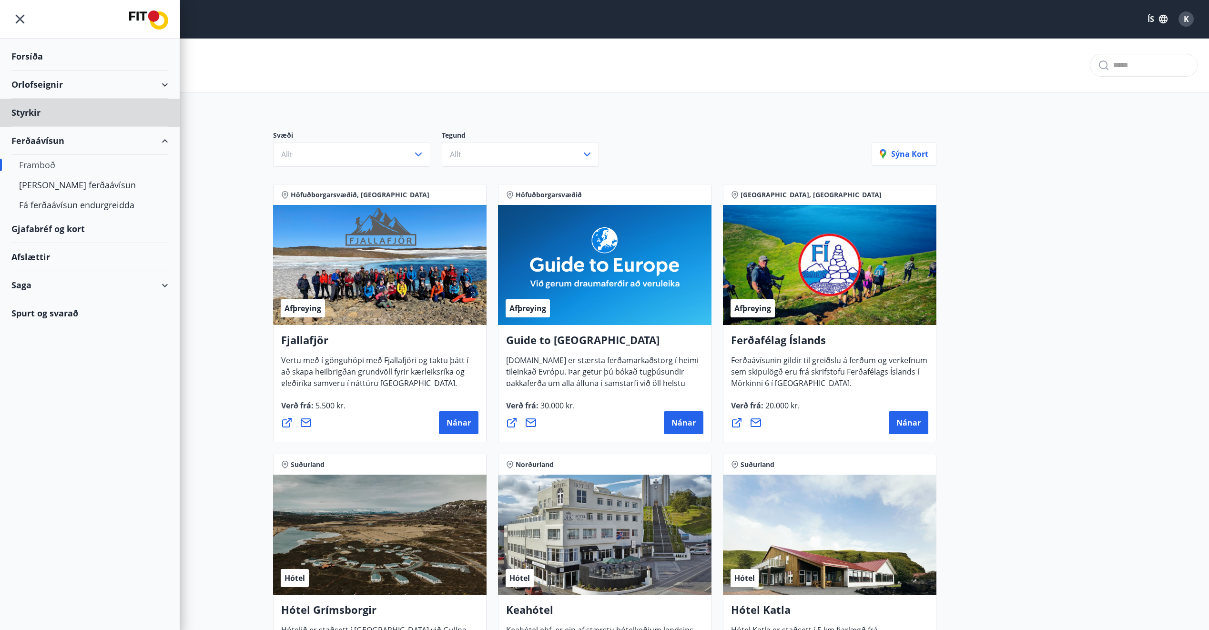
click at [20, 54] on div "Forsíða" at bounding box center [89, 56] width 157 height 28
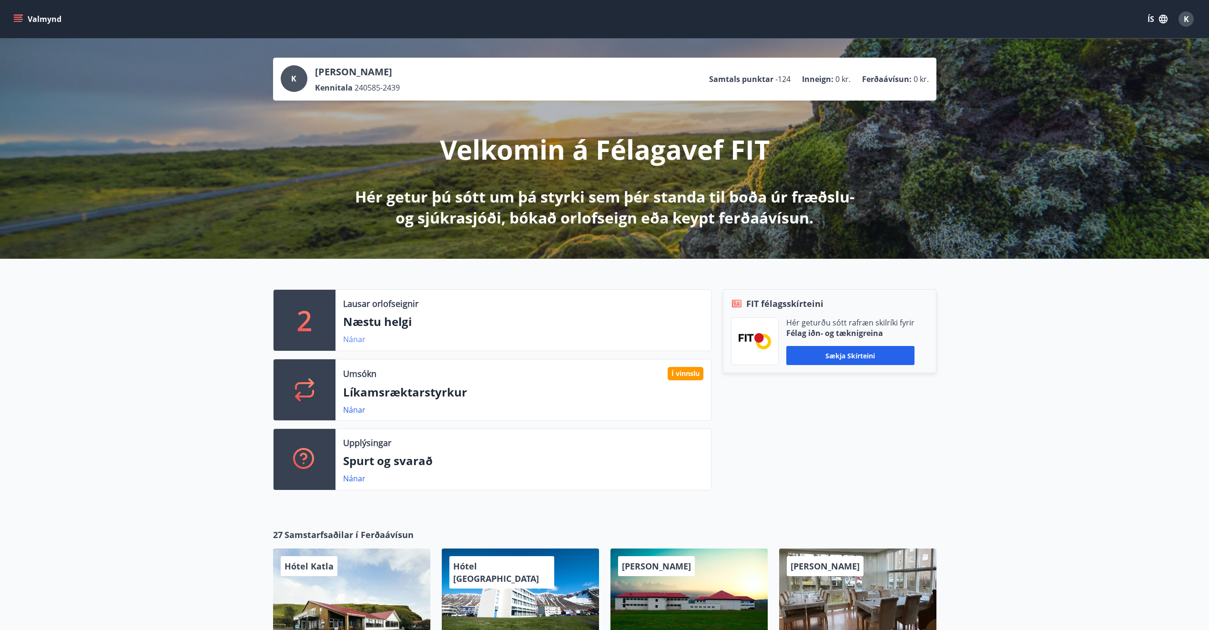
click at [353, 339] on link "Nánar" at bounding box center [354, 339] width 22 height 10
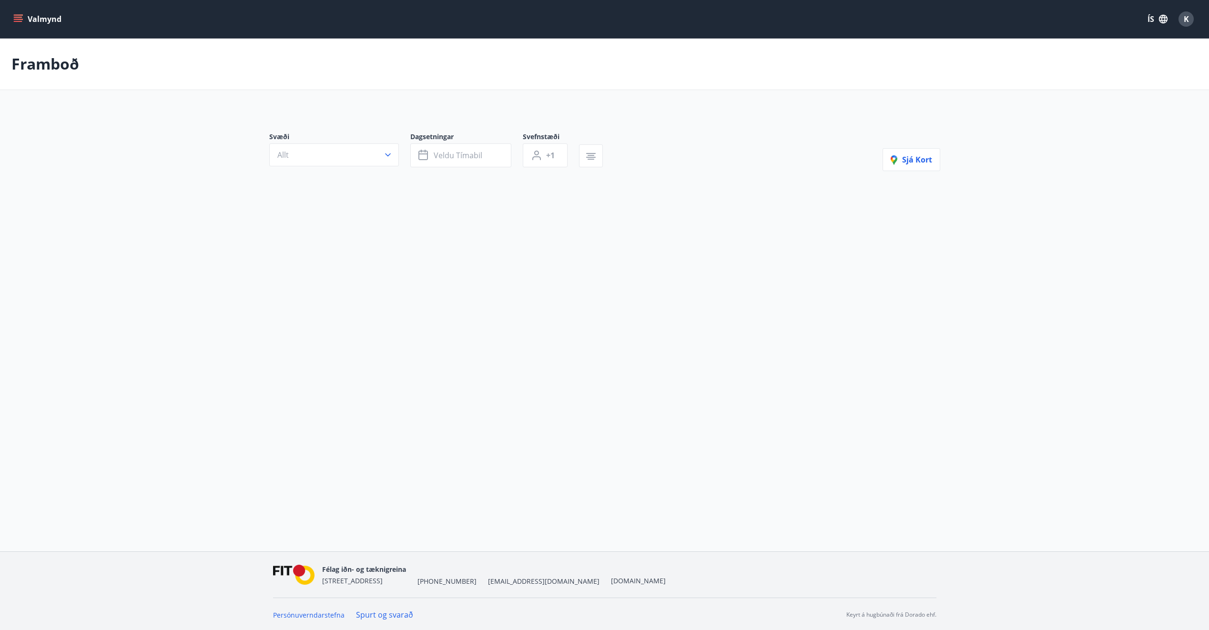
type input "*"
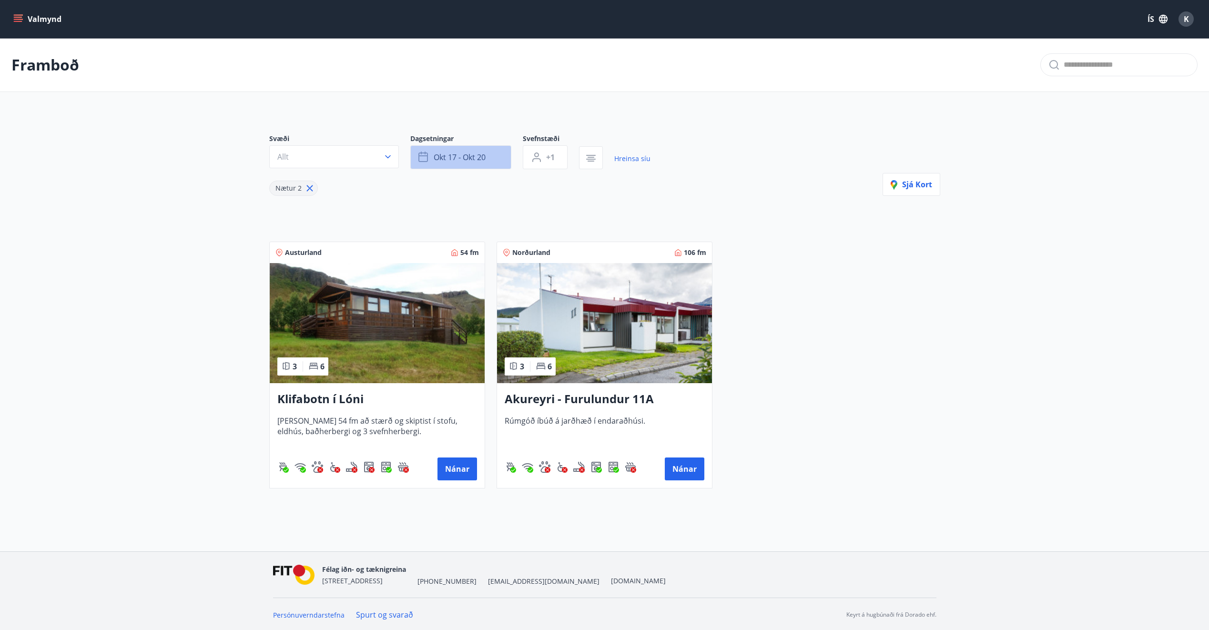
click at [464, 154] on span "okt 17 - okt 20" at bounding box center [460, 157] width 52 height 10
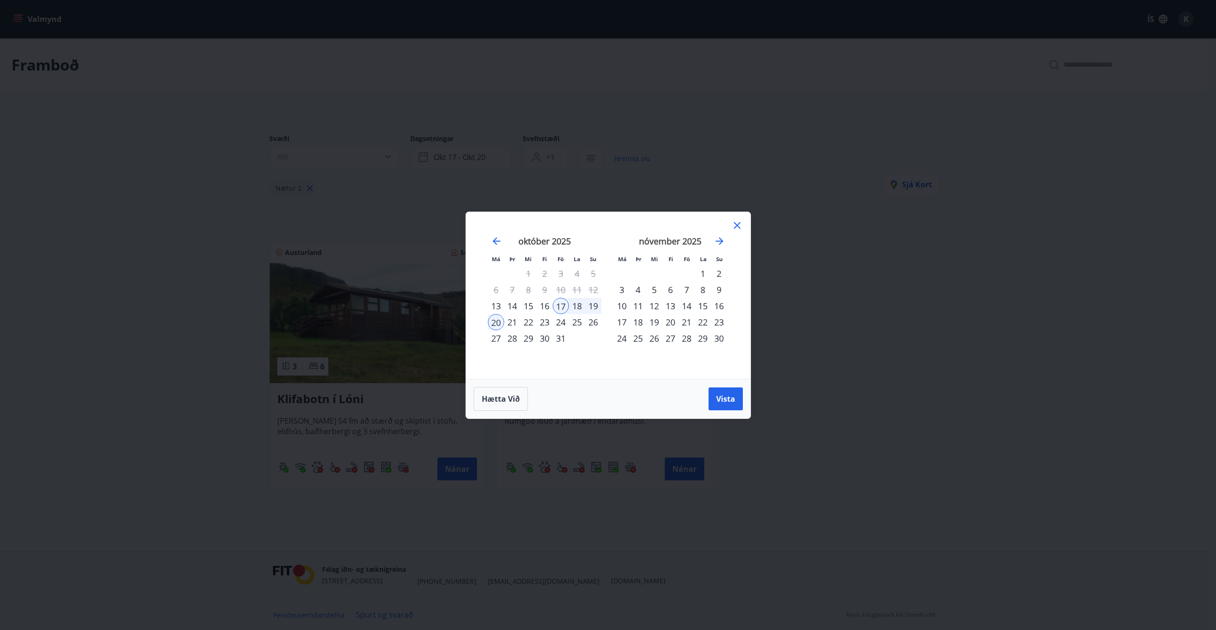
click at [543, 323] on div "23" at bounding box center [545, 322] width 16 height 16
click at [590, 321] on div "26" at bounding box center [593, 322] width 16 height 16
click at [719, 397] on span "Vista" at bounding box center [725, 399] width 19 height 10
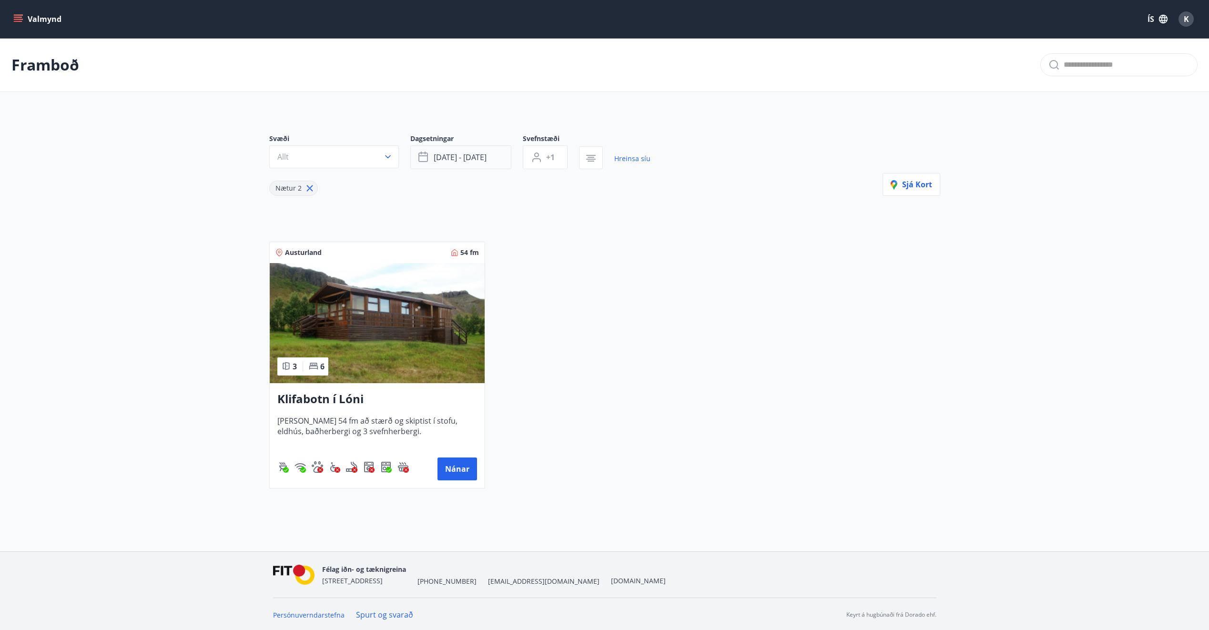
click at [468, 151] on button "okt 23 - okt 26" at bounding box center [460, 157] width 101 height 24
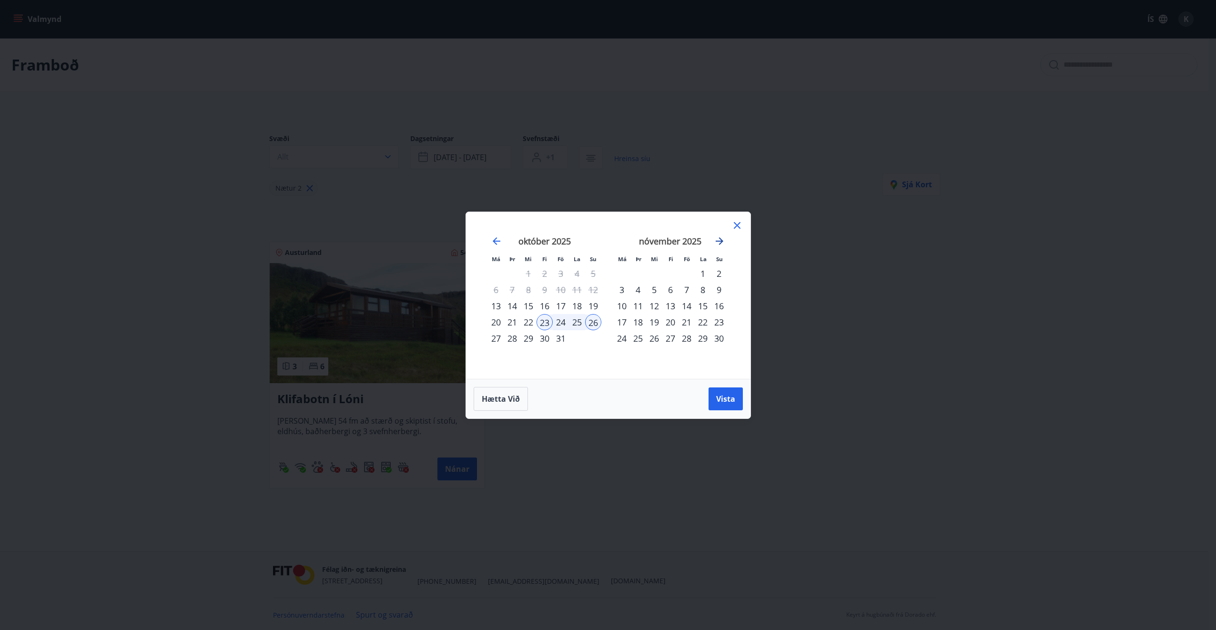
click at [718, 239] on icon "Move forward to switch to the next month." at bounding box center [719, 240] width 11 height 11
click at [719, 239] on icon "Move forward to switch to the next month." at bounding box center [719, 240] width 11 height 11
click at [668, 320] on div "19" at bounding box center [670, 322] width 16 height 16
click at [718, 320] on div "22" at bounding box center [719, 322] width 16 height 16
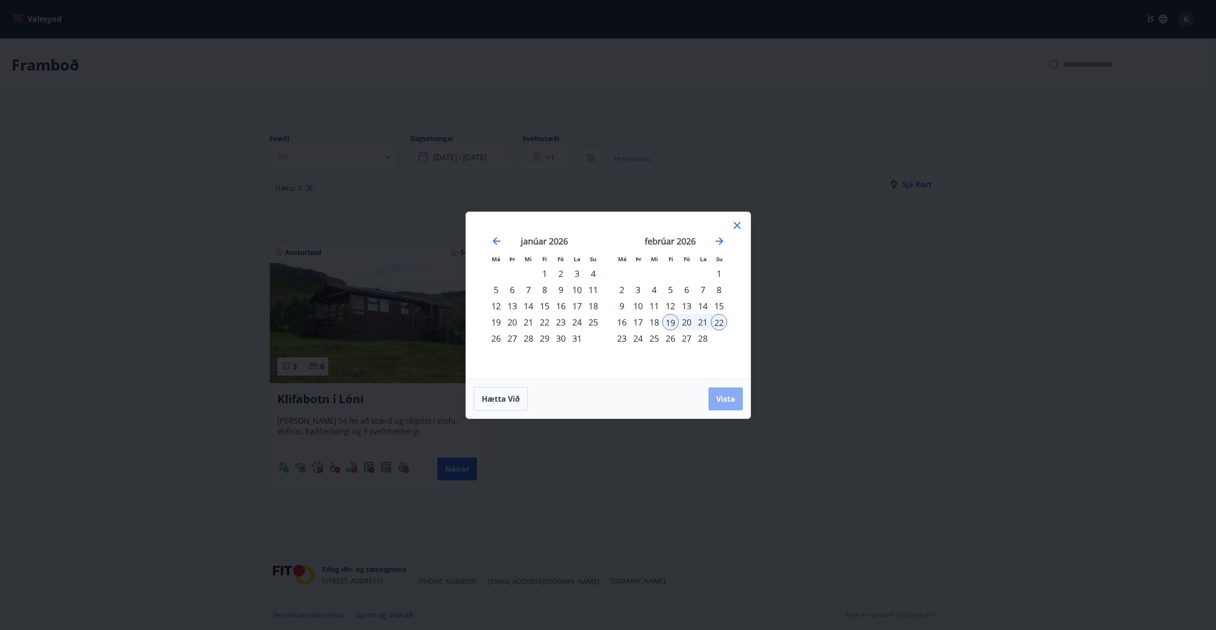
click at [725, 391] on button "Vista" at bounding box center [726, 398] width 34 height 23
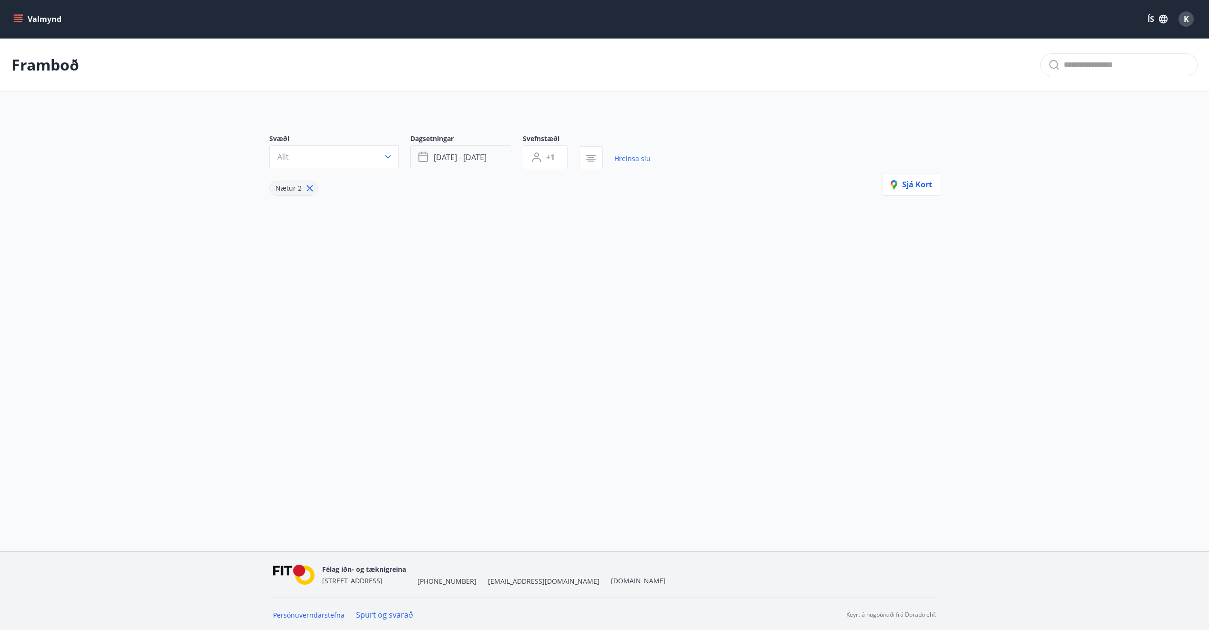
click at [449, 160] on span "feb 19 - feb 22" at bounding box center [460, 157] width 53 height 10
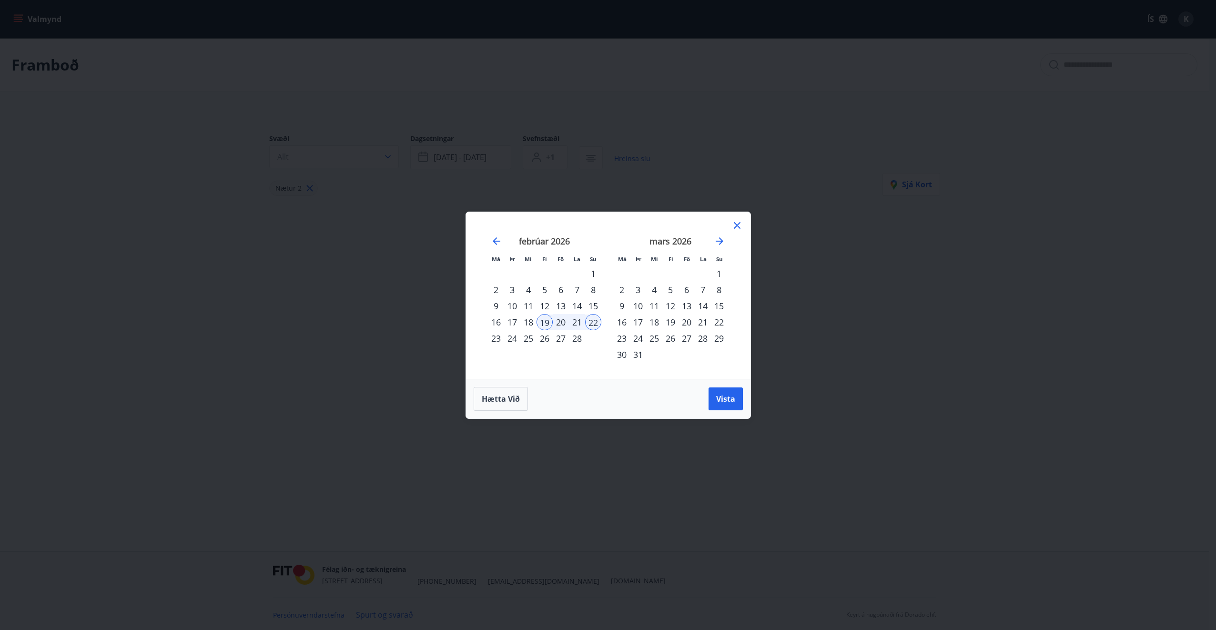
click at [495, 333] on div "23" at bounding box center [496, 338] width 16 height 16
click at [558, 322] on div "20" at bounding box center [561, 322] width 16 height 16
click at [494, 340] on div "23" at bounding box center [496, 338] width 16 height 16
click at [725, 396] on span "Vista" at bounding box center [725, 399] width 19 height 10
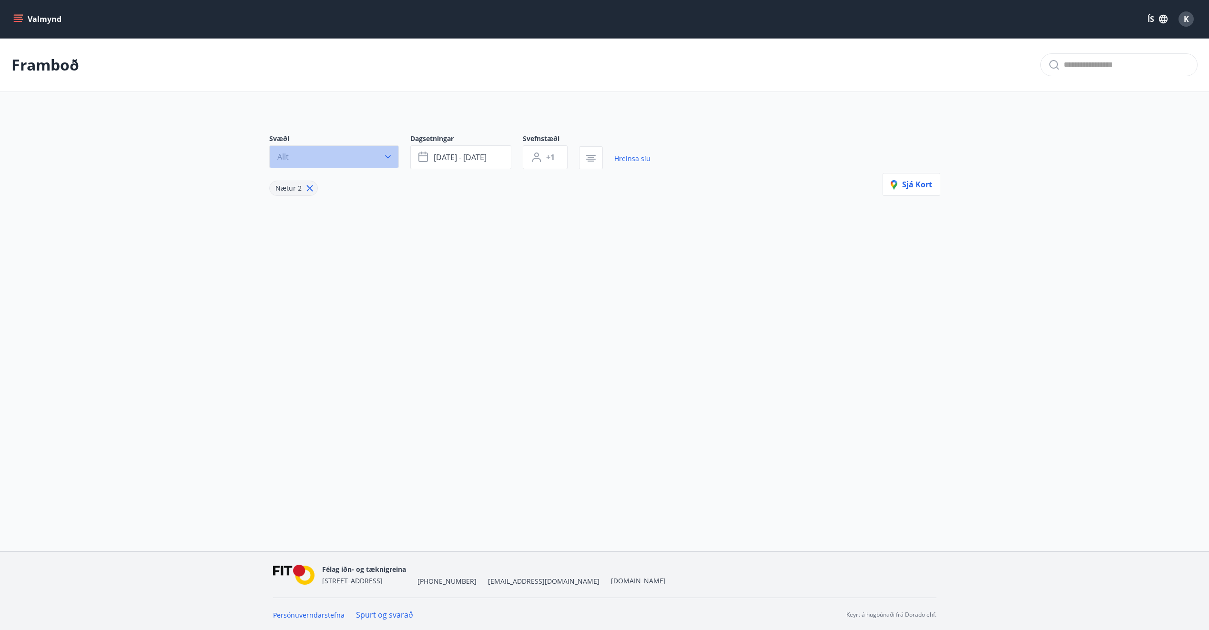
click at [384, 153] on icon "button" at bounding box center [388, 157] width 10 height 10
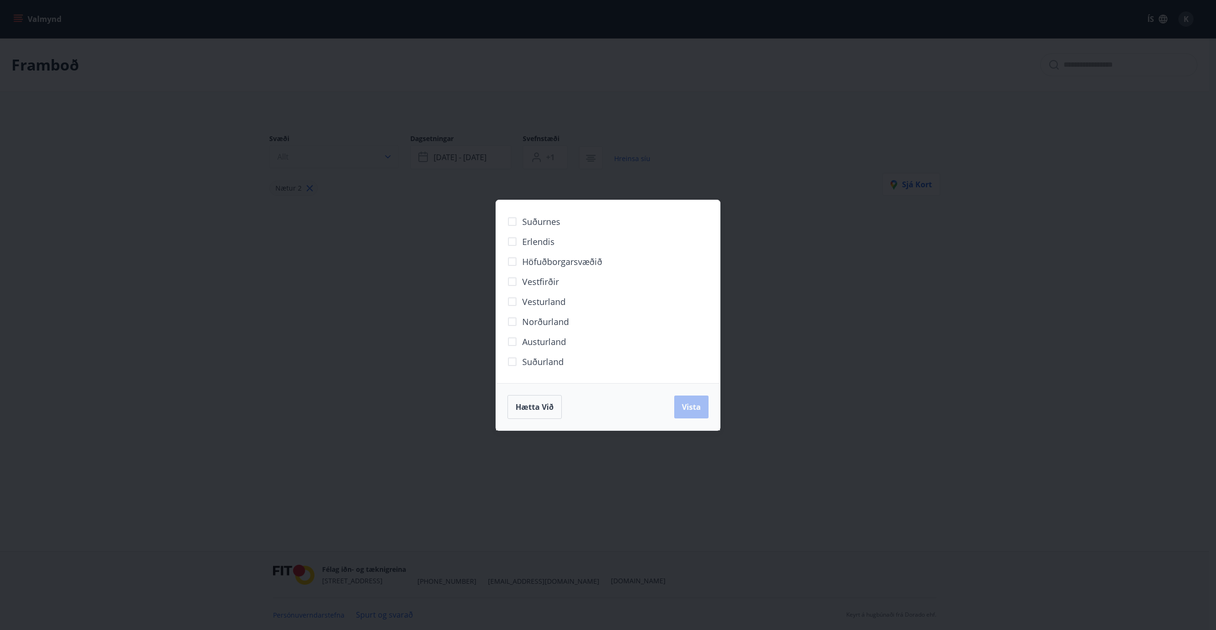
click at [384, 153] on div "Suðurnes Erlendis Höfuðborgarsvæðið Vestfirðir Vesturland Norðurland Austurland…" at bounding box center [608, 315] width 1216 height 630
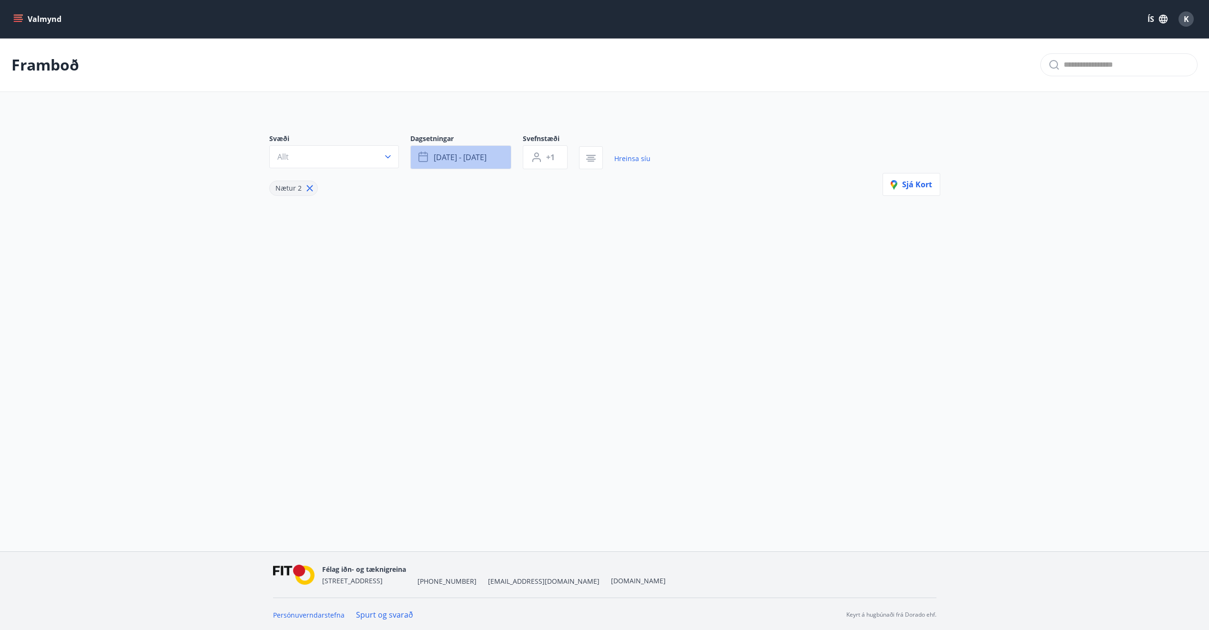
click at [477, 162] on span "feb 20 - feb 23" at bounding box center [460, 157] width 53 height 10
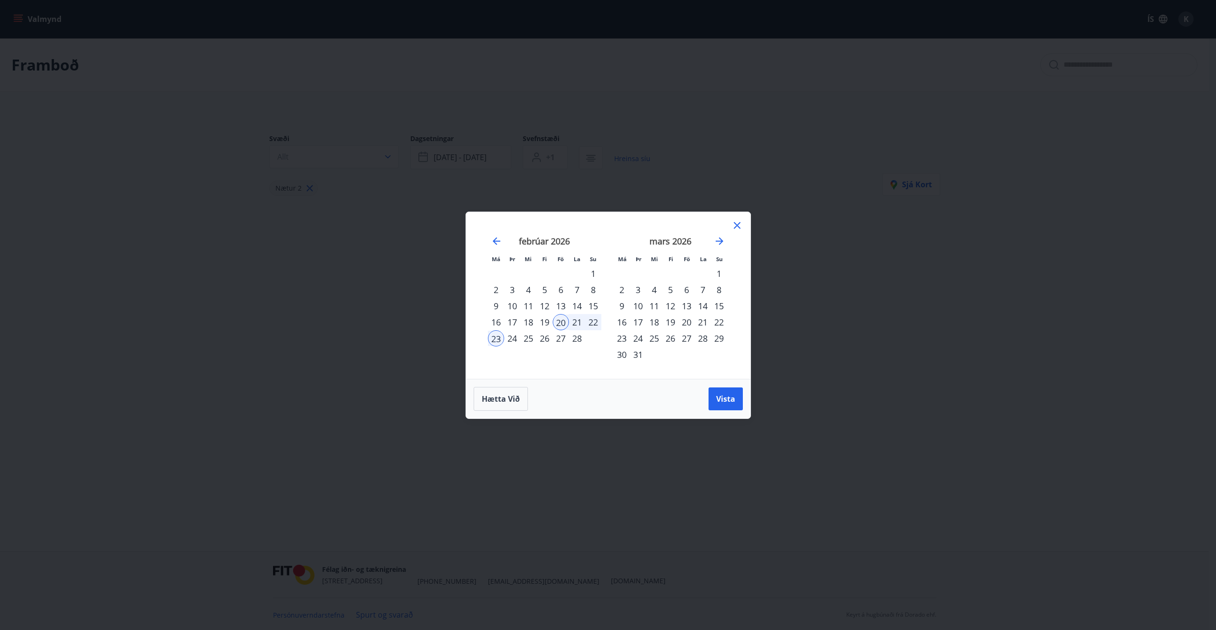
click at [545, 339] on div "26" at bounding box center [545, 338] width 16 height 16
click at [719, 270] on div "1" at bounding box center [719, 273] width 16 height 16
click at [725, 398] on span "Vista" at bounding box center [725, 399] width 19 height 10
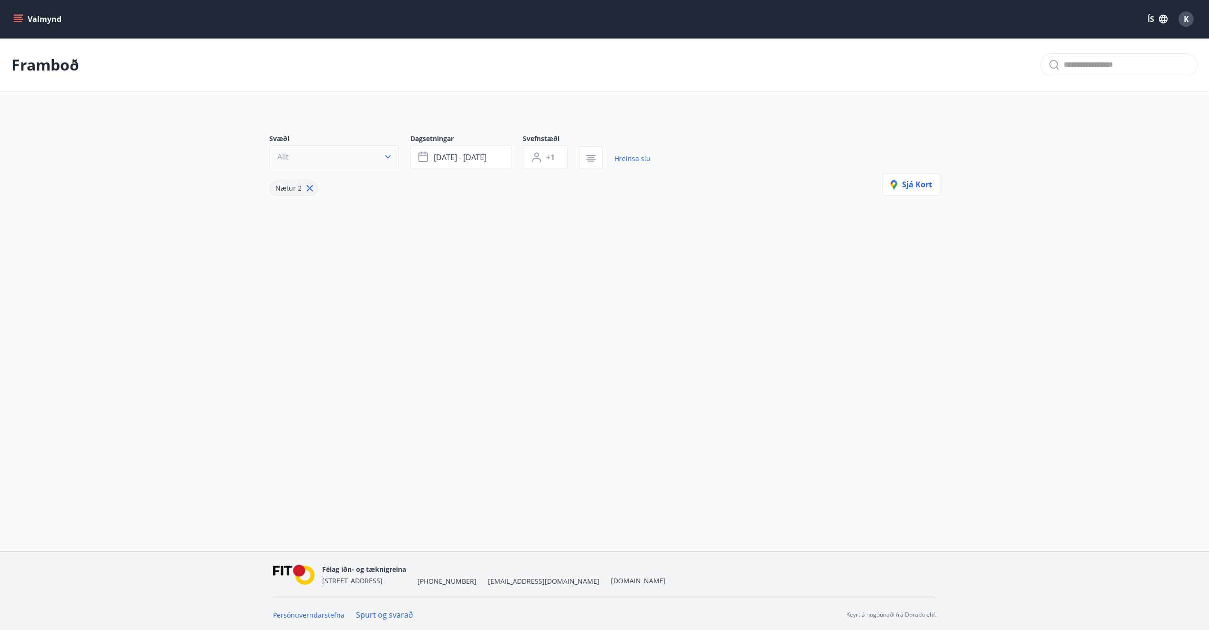
click at [375, 158] on button "Allt" at bounding box center [334, 156] width 130 height 23
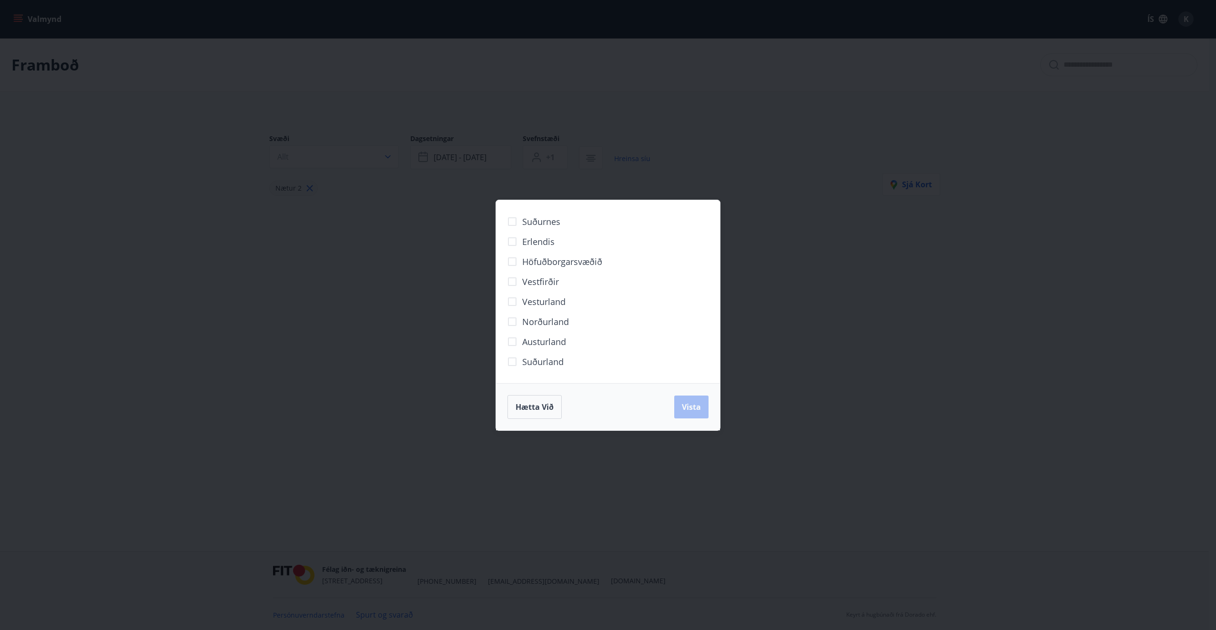
click at [37, 64] on div "Suðurnes Erlendis Höfuðborgarsvæðið Vestfirðir Vesturland Norðurland Austurland…" at bounding box center [608, 315] width 1216 height 630
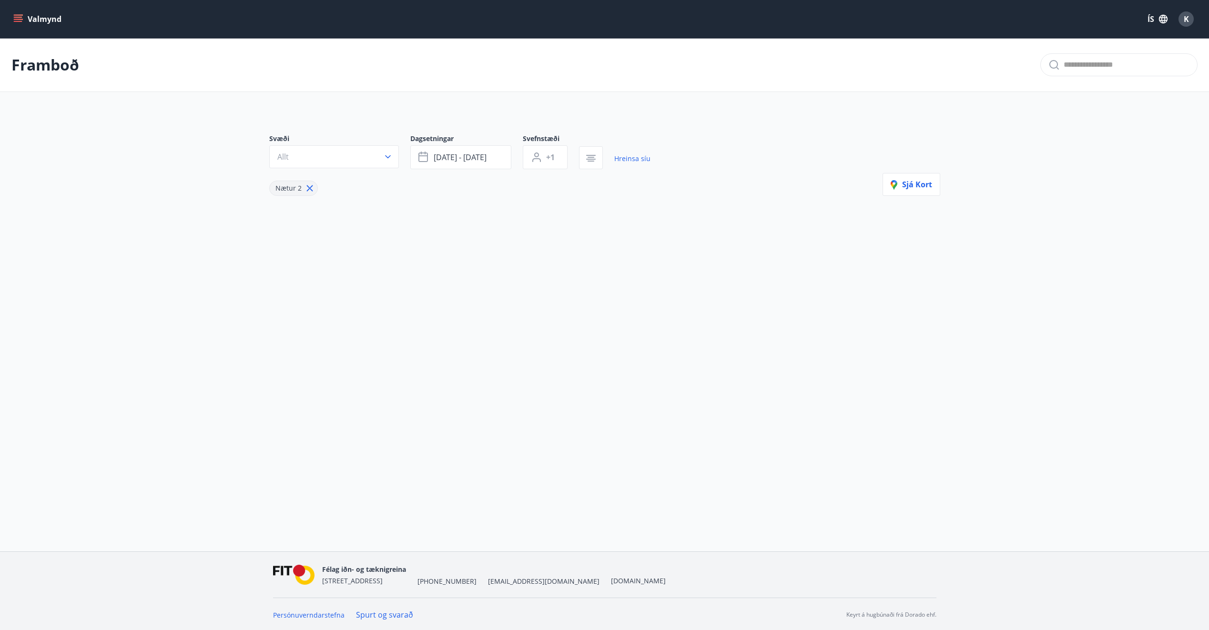
click at [49, 71] on p "Framboð" at bounding box center [45, 64] width 68 height 21
click at [15, 18] on icon "menu" at bounding box center [18, 19] width 10 height 10
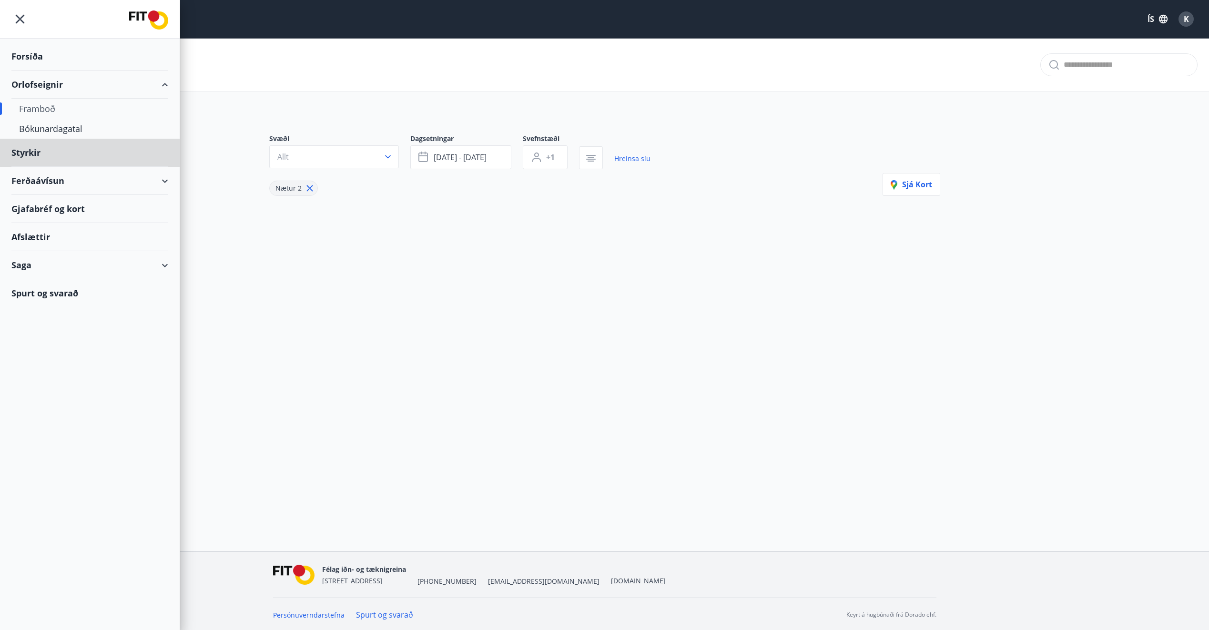
click at [21, 54] on div "Forsíða" at bounding box center [89, 56] width 157 height 28
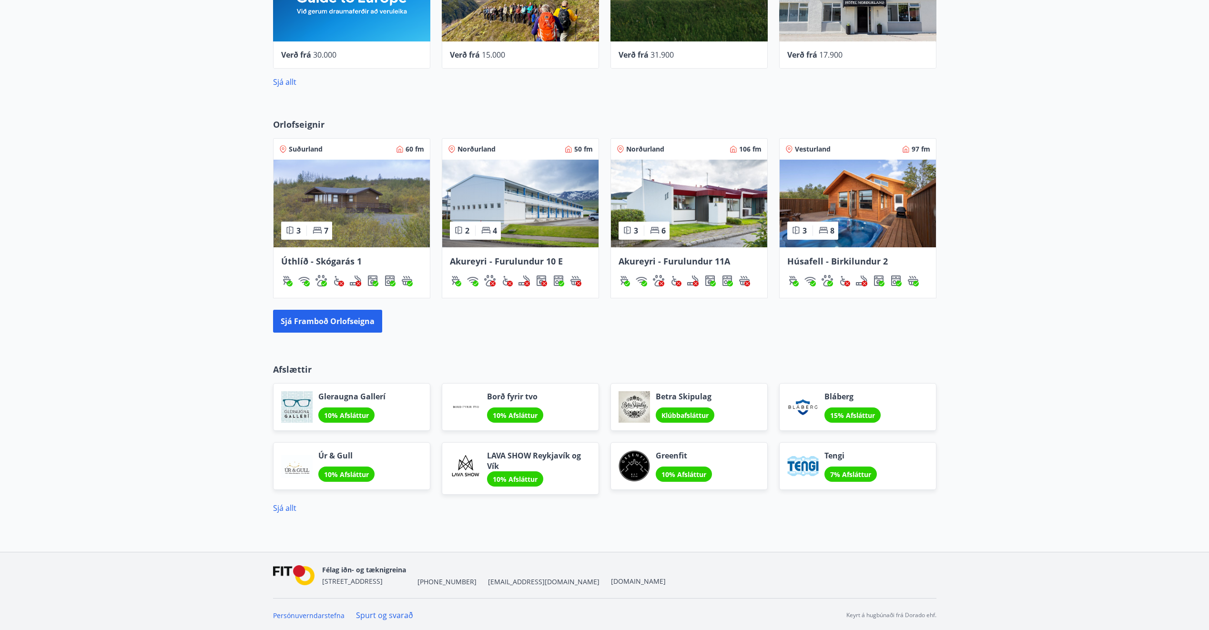
scroll to position [597, 0]
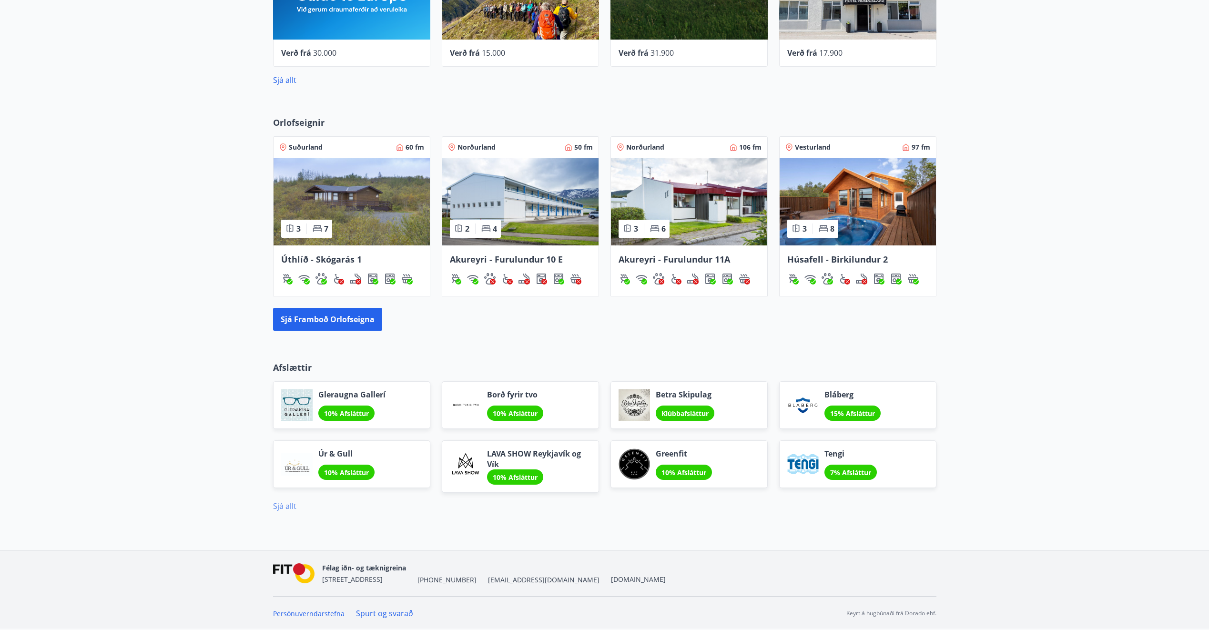
click at [284, 504] on link "Sjá allt" at bounding box center [284, 506] width 23 height 10
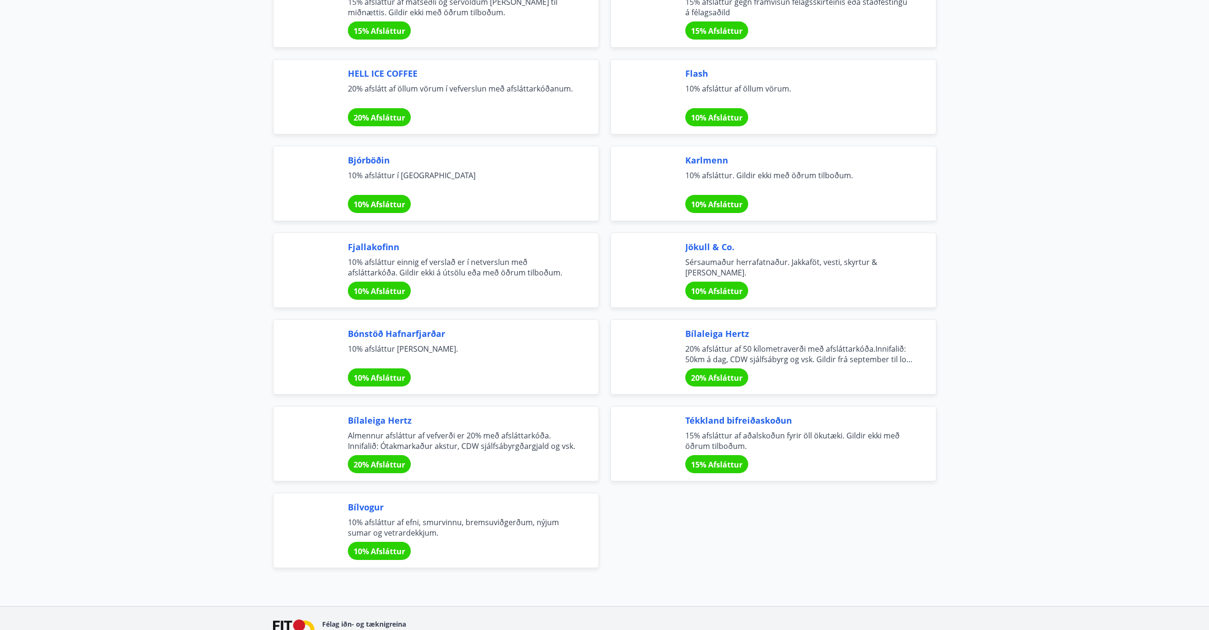
scroll to position [2955, 0]
